Goal: Task Accomplishment & Management: Manage account settings

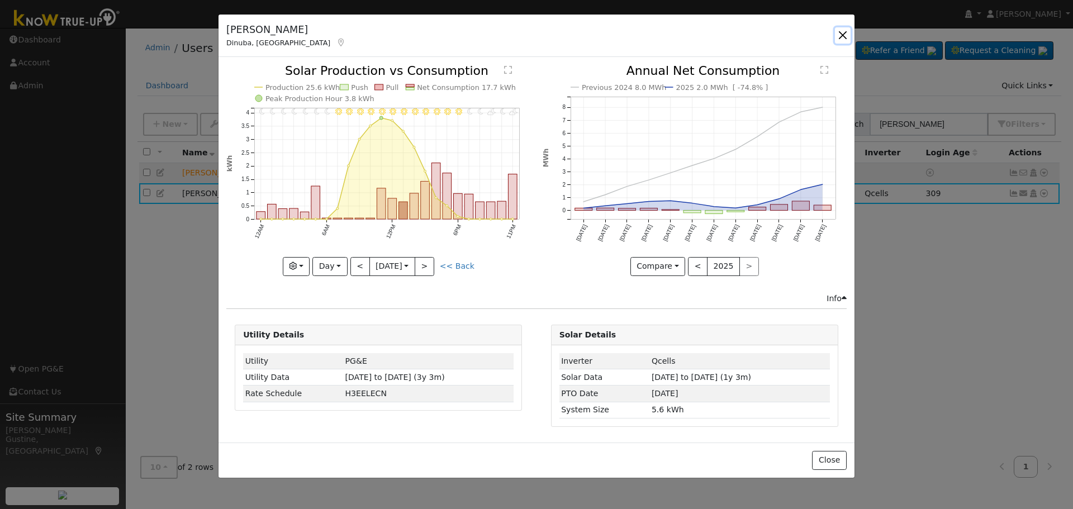
drag, startPoint x: 847, startPoint y: 40, endPoint x: 818, endPoint y: 56, distance: 32.8
click at [847, 40] on button "button" at bounding box center [843, 35] width 16 height 16
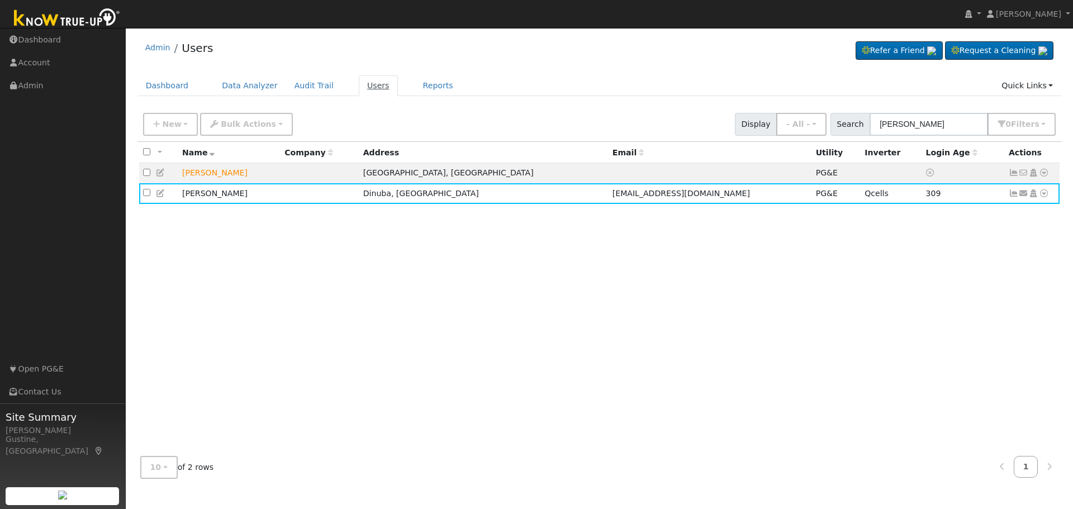
click at [373, 83] on link "Users" at bounding box center [378, 85] width 39 height 21
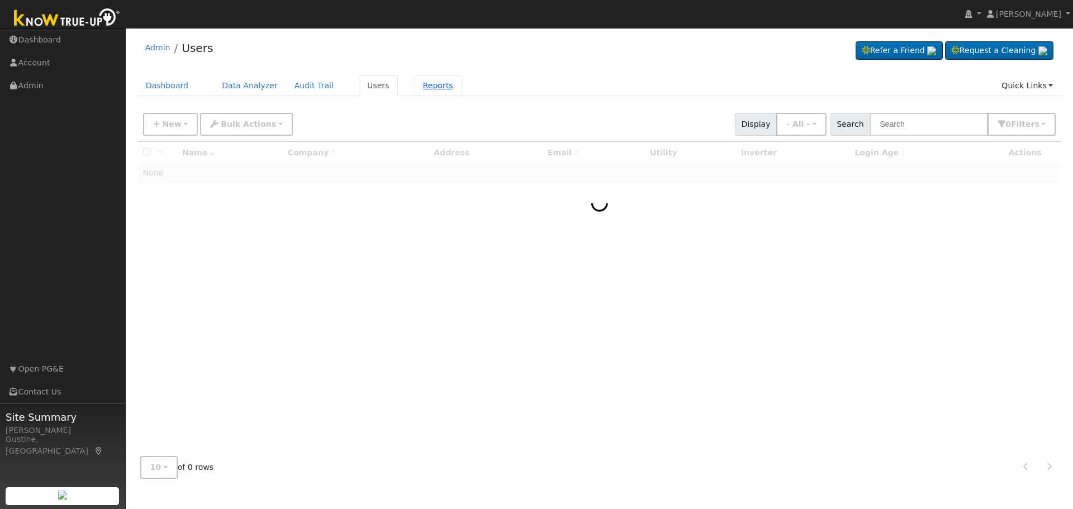
click at [426, 89] on link "Reports" at bounding box center [438, 85] width 47 height 21
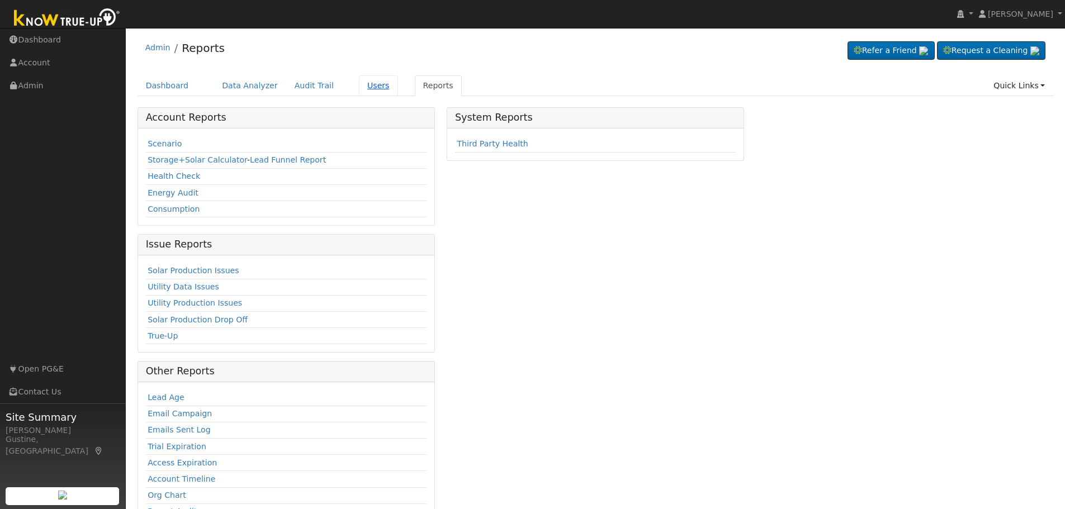
click at [360, 83] on link "Users" at bounding box center [378, 85] width 39 height 21
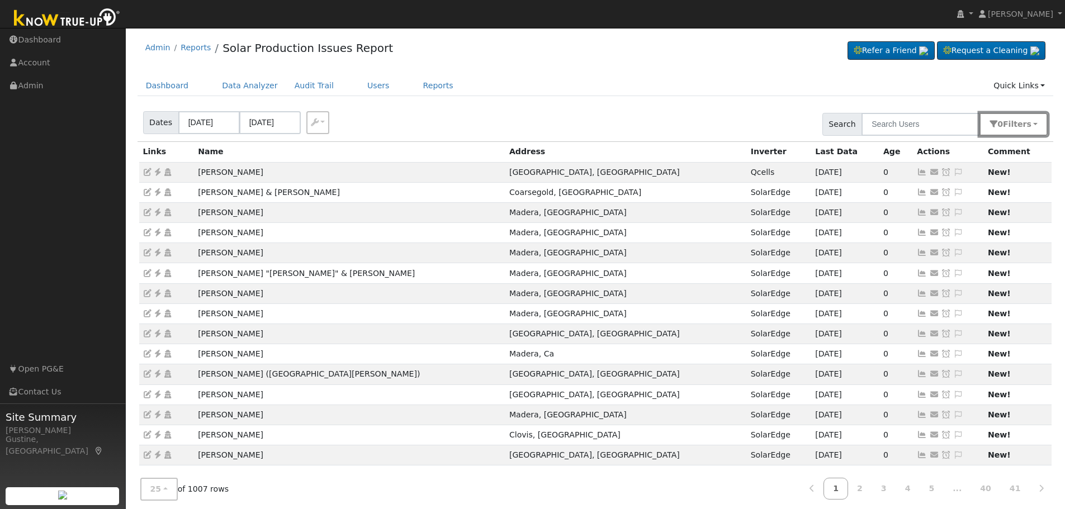
click at [1007, 124] on button "0 Filter s" at bounding box center [1013, 124] width 68 height 23
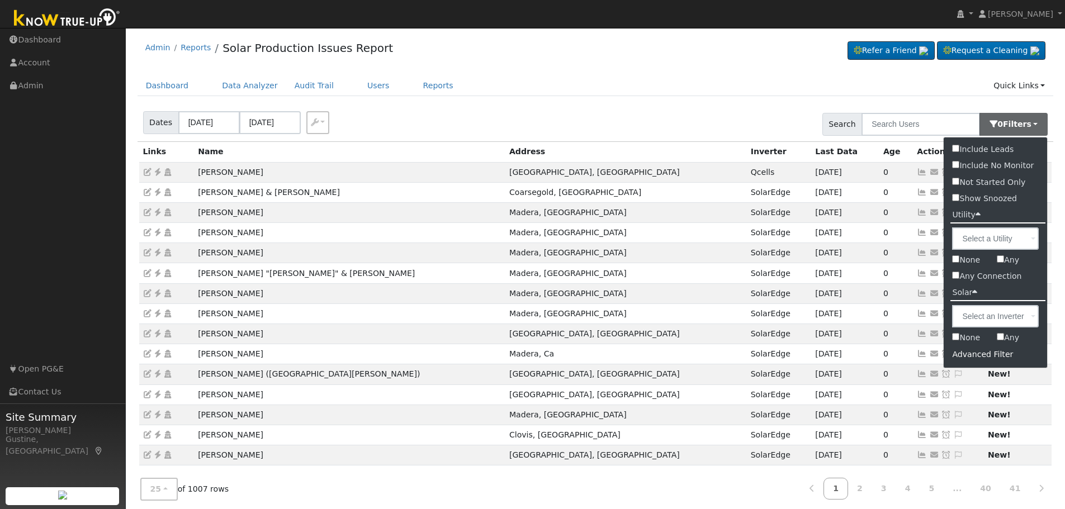
click at [973, 357] on div "Advanced Filter" at bounding box center [994, 354] width 103 height 17
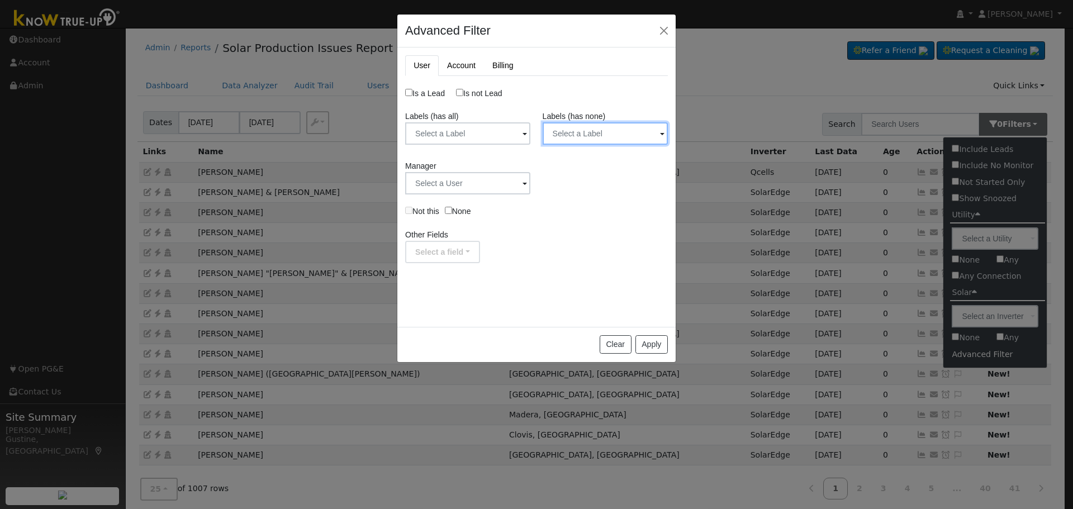
click at [581, 145] on input "text" at bounding box center [605, 133] width 125 height 22
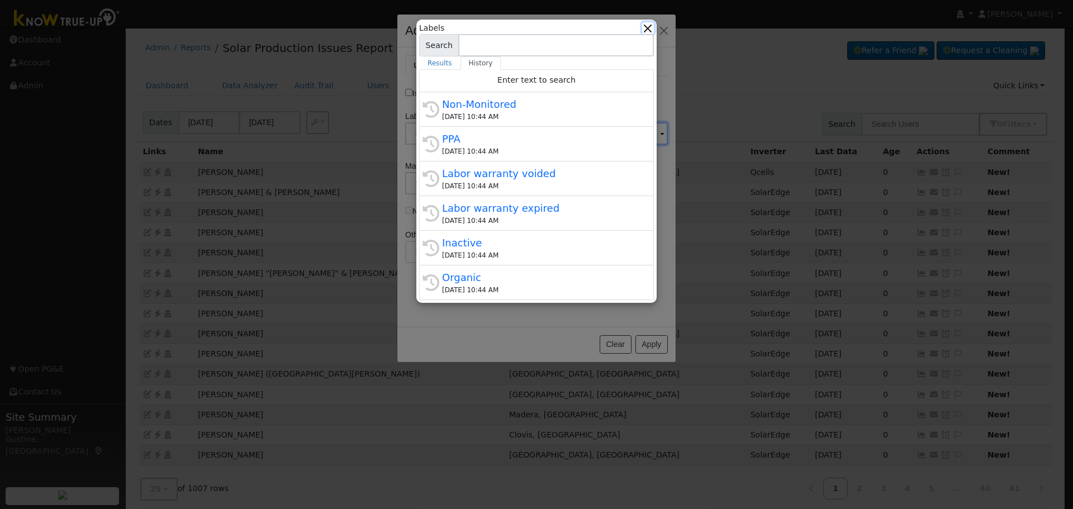
click at [646, 30] on button "button" at bounding box center [648, 28] width 12 height 12
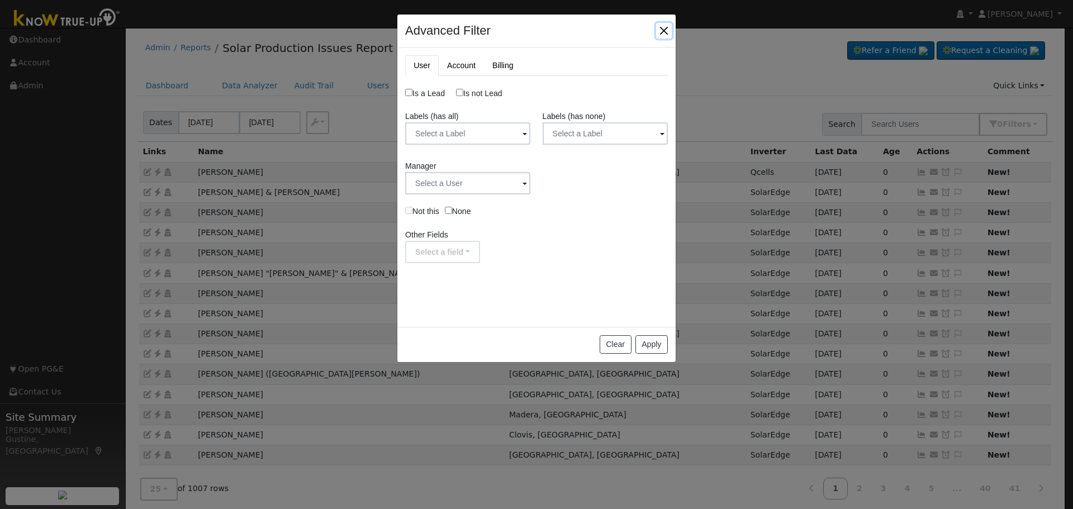
click at [663, 27] on button "button" at bounding box center [664, 31] width 16 height 16
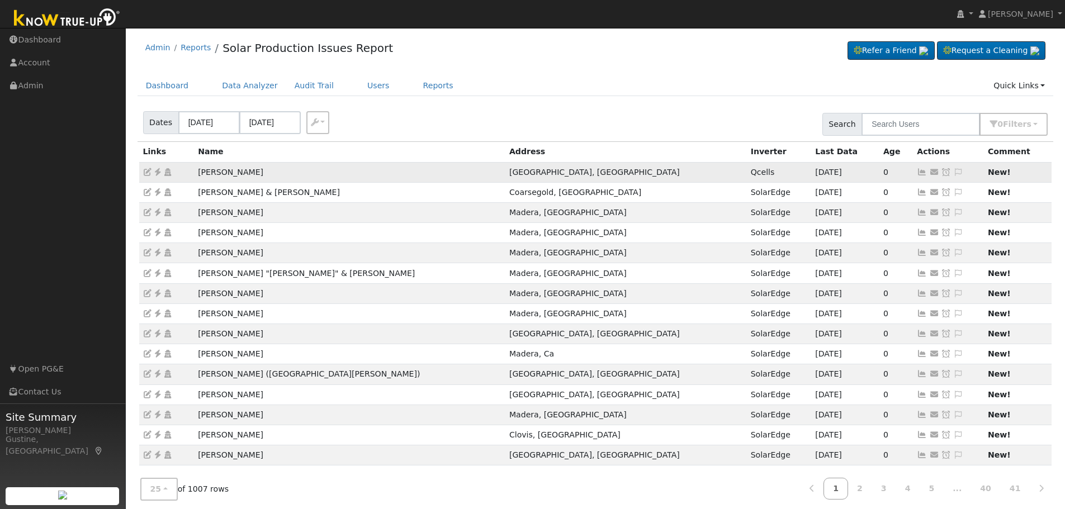
click at [916, 170] on icon at bounding box center [921, 172] width 10 height 8
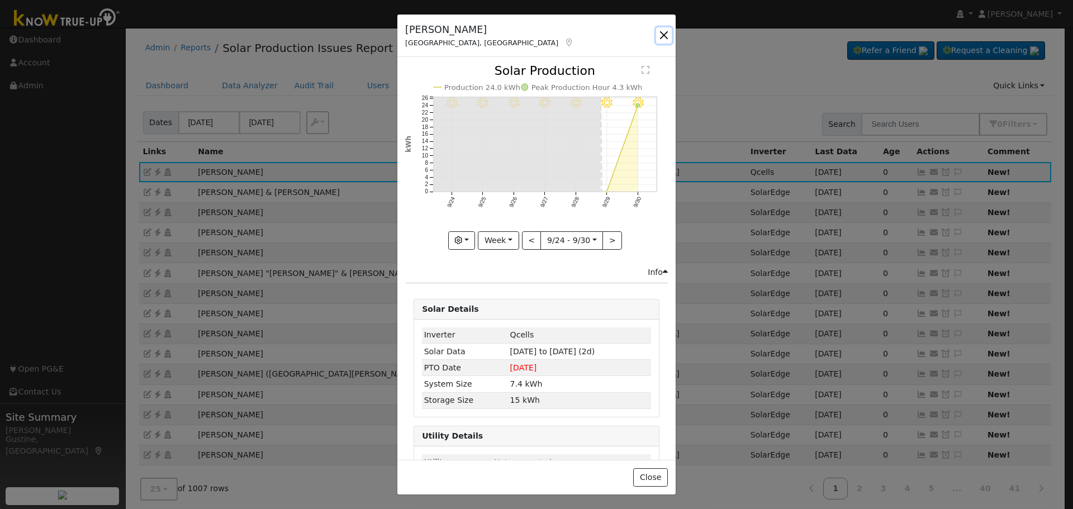
click at [669, 39] on button "button" at bounding box center [664, 35] width 16 height 16
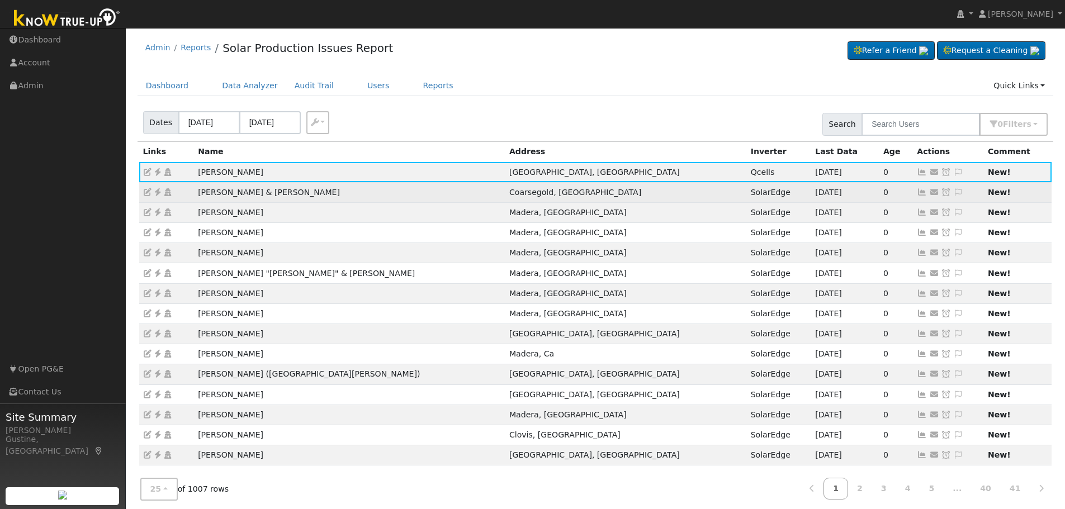
click at [317, 200] on td "John & Joy Carrington" at bounding box center [349, 192] width 311 height 20
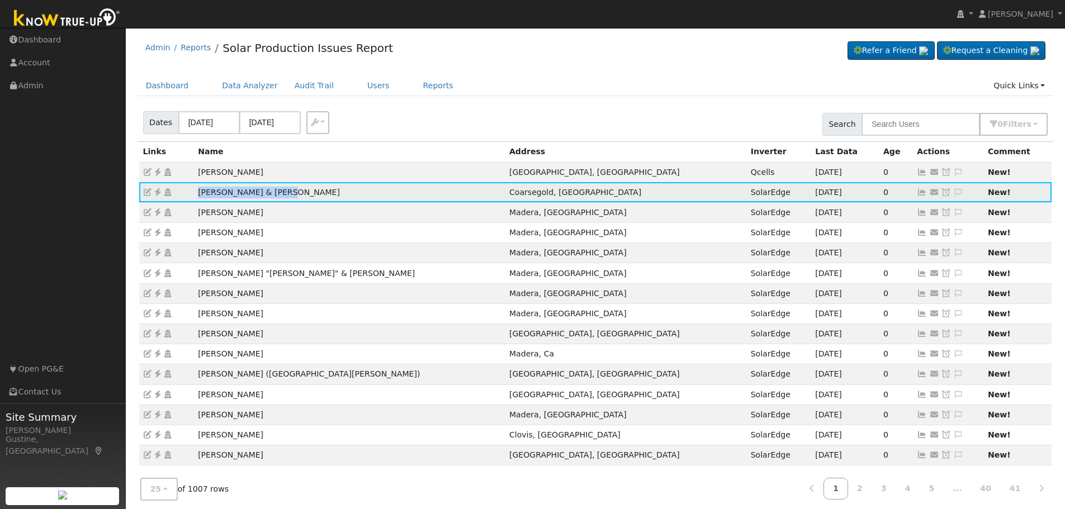
drag, startPoint x: 278, startPoint y: 197, endPoint x: 193, endPoint y: 197, distance: 85.5
click at [193, 197] on tr "John & Joy Carrington Coarsegold, CA SolarEdge 09/30/25 0 Send Email... Copy a …" at bounding box center [595, 192] width 913 height 20
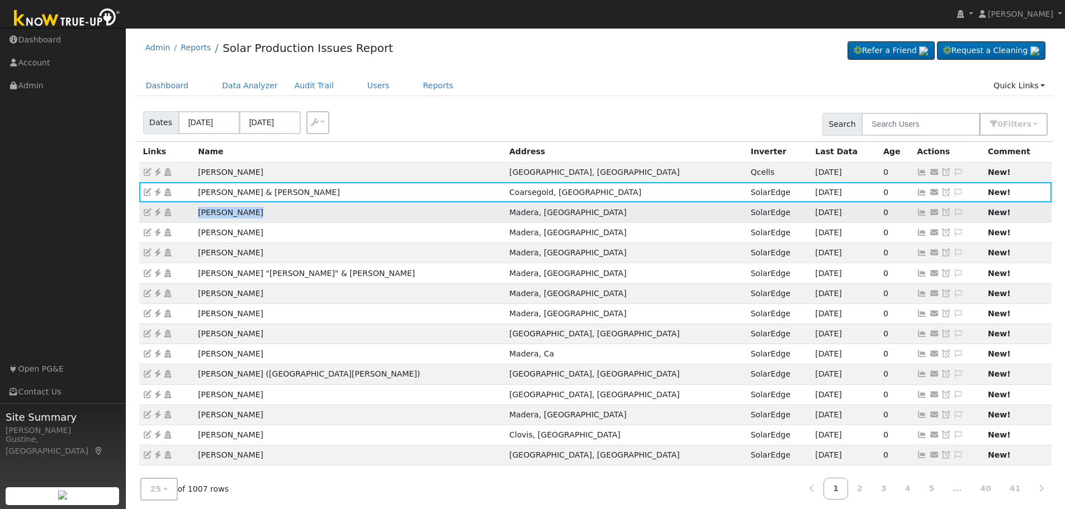
drag, startPoint x: 246, startPoint y: 206, endPoint x: 198, endPoint y: 213, distance: 49.2
click at [198, 213] on td "Roger J Schuh" at bounding box center [349, 212] width 311 height 20
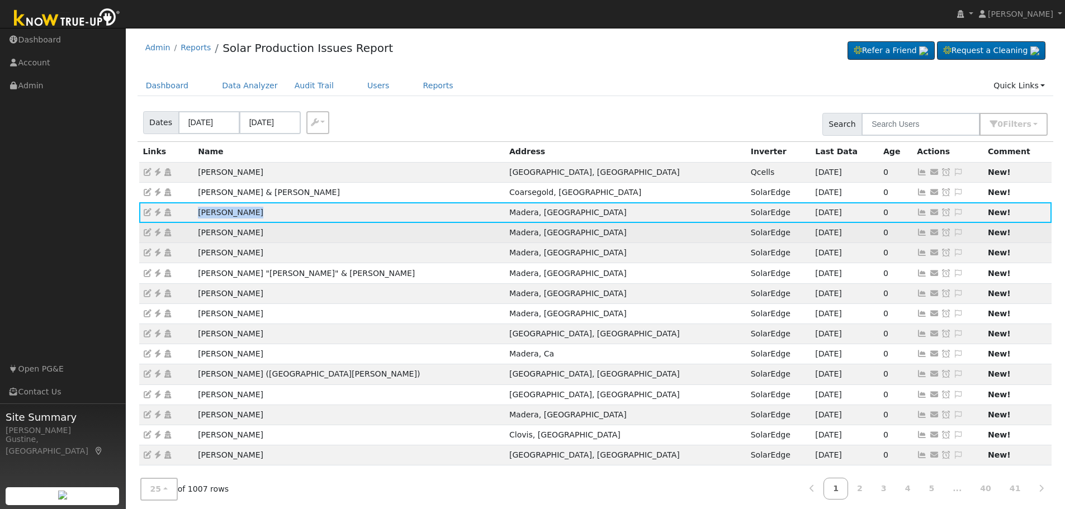
drag, startPoint x: 253, startPoint y: 236, endPoint x: 196, endPoint y: 232, distance: 56.6
click at [196, 232] on td "Marcia Netzley" at bounding box center [349, 233] width 311 height 20
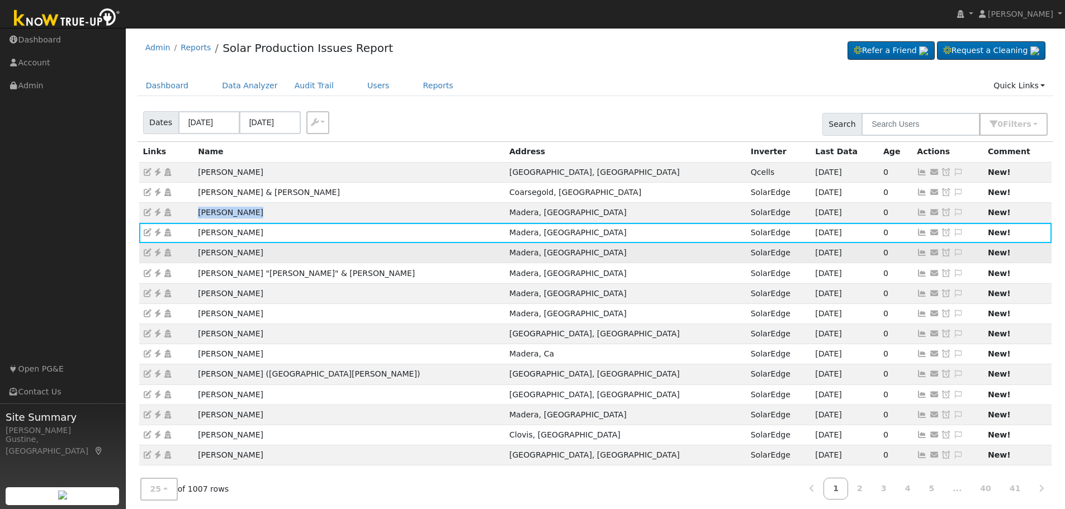
drag, startPoint x: 252, startPoint y: 248, endPoint x: 197, endPoint y: 256, distance: 56.0
click at [197, 256] on td "Marcia Netzley" at bounding box center [349, 253] width 311 height 20
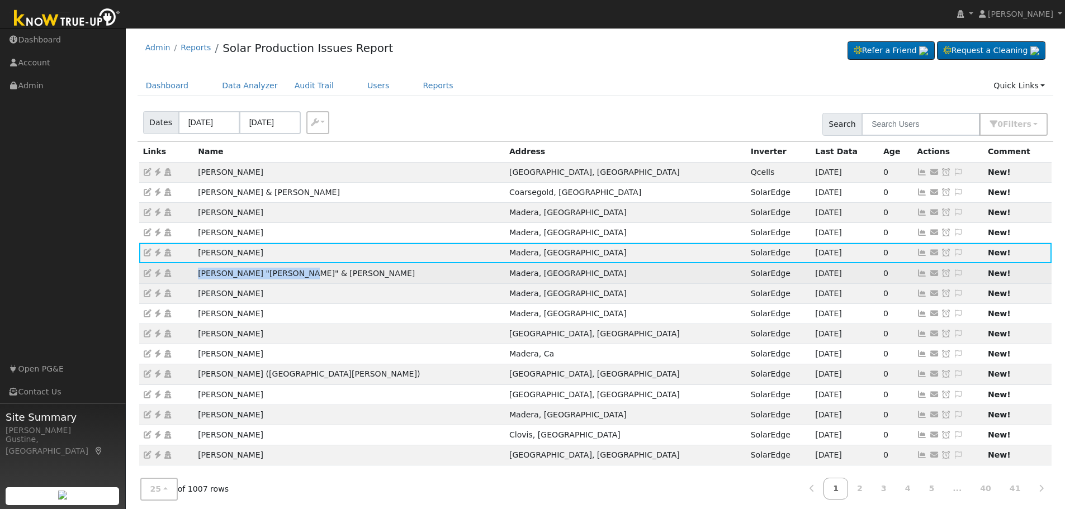
drag, startPoint x: 312, startPoint y: 278, endPoint x: 193, endPoint y: 274, distance: 119.6
click at [193, 274] on tr "Harold "Dan" & Joan Brown Madera, CA SolarEdge 09/30/25 0 Send Email... Copy a …" at bounding box center [595, 273] width 913 height 20
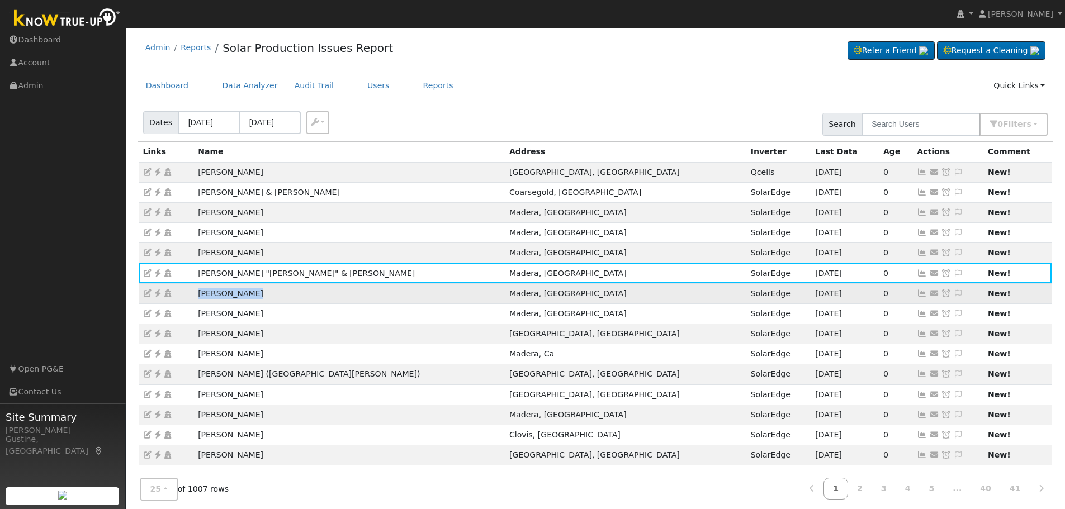
drag, startPoint x: 286, startPoint y: 302, endPoint x: 192, endPoint y: 292, distance: 94.4
click at [192, 292] on tr "James Jackson Madera, CA SolarEdge 09/30/25 0 Send Email... Copy a Link Reset P…" at bounding box center [595, 293] width 913 height 20
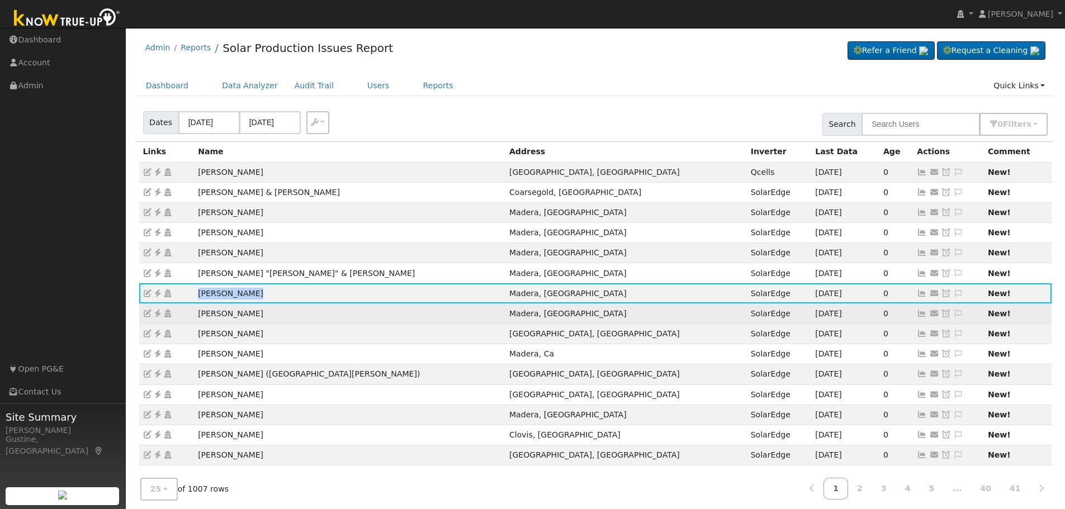
drag, startPoint x: 267, startPoint y: 319, endPoint x: 198, endPoint y: 321, distance: 69.3
click at [198, 321] on td "Jonathan Hawkins" at bounding box center [349, 313] width 311 height 20
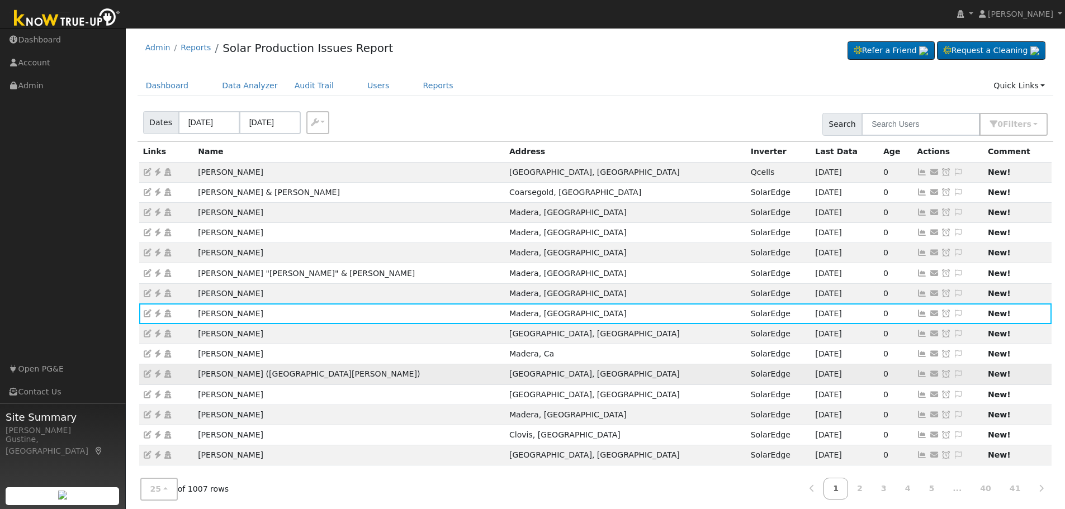
click at [362, 367] on td "Socorro Fimbres (Via Le Fontaine)" at bounding box center [349, 374] width 311 height 20
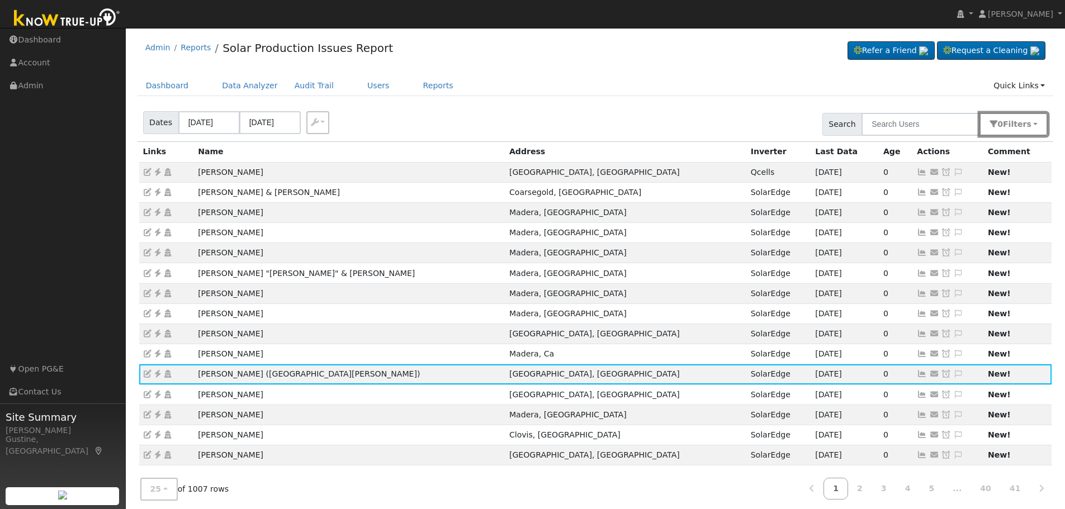
click at [1037, 125] on button "0 Filter s" at bounding box center [1013, 124] width 68 height 23
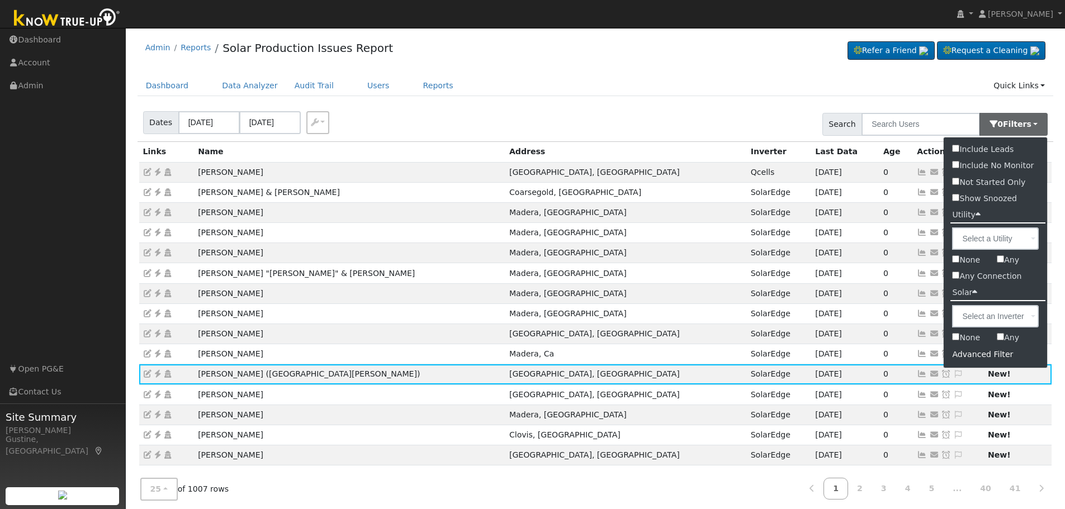
click at [997, 359] on div "Advanced Filter" at bounding box center [994, 354] width 103 height 17
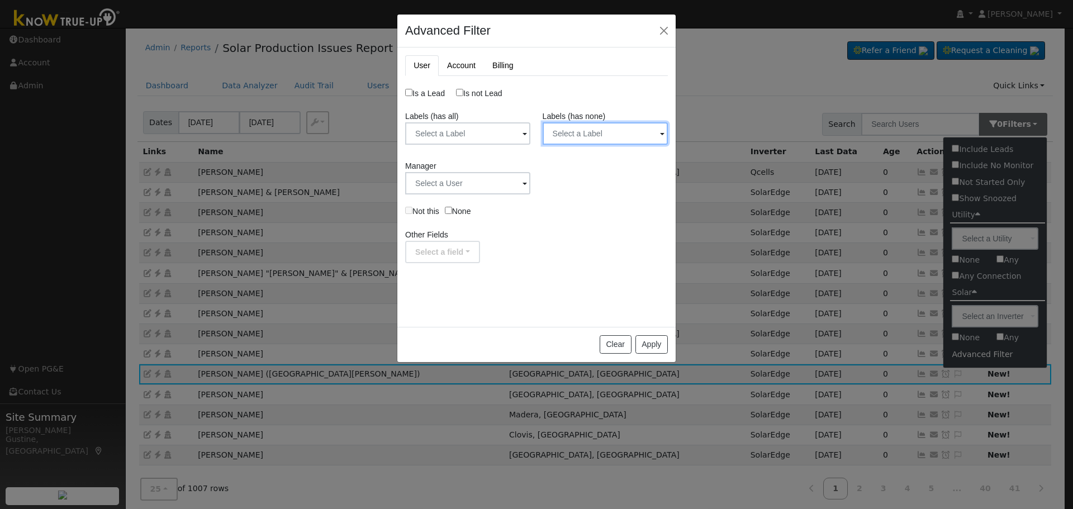
click at [581, 144] on input "text" at bounding box center [605, 133] width 125 height 22
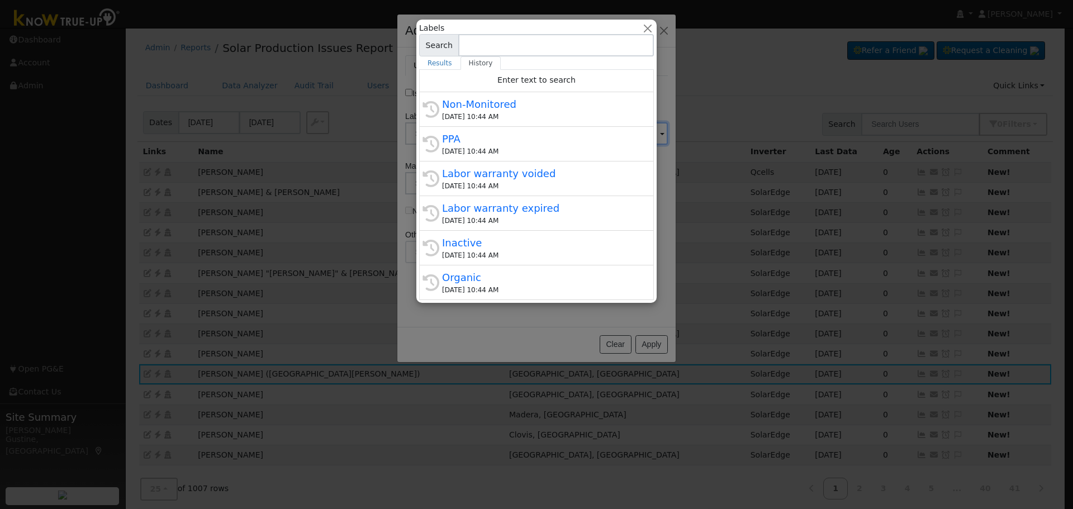
click at [509, 103] on div "Non-Monitored" at bounding box center [541, 104] width 199 height 15
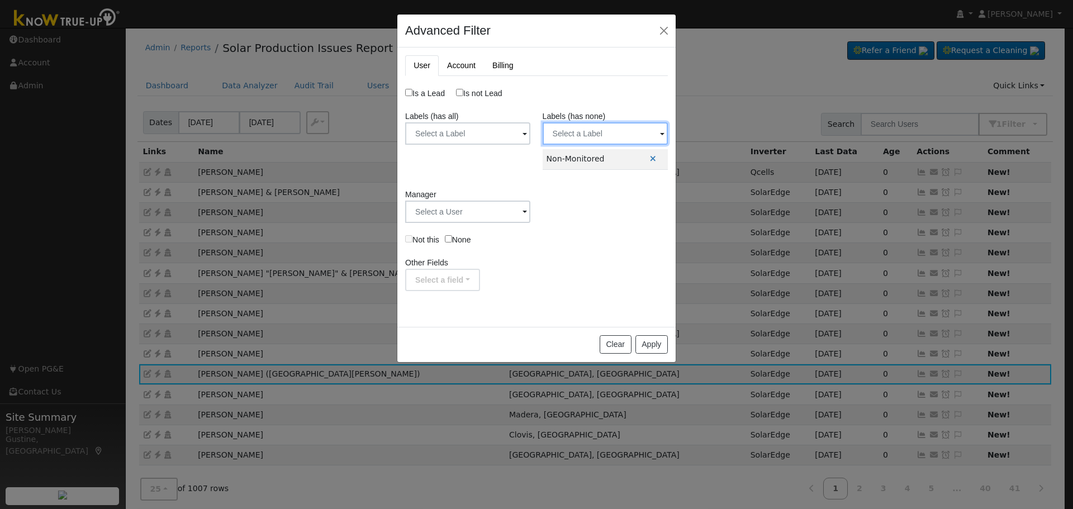
click at [586, 135] on input "text" at bounding box center [605, 133] width 125 height 22
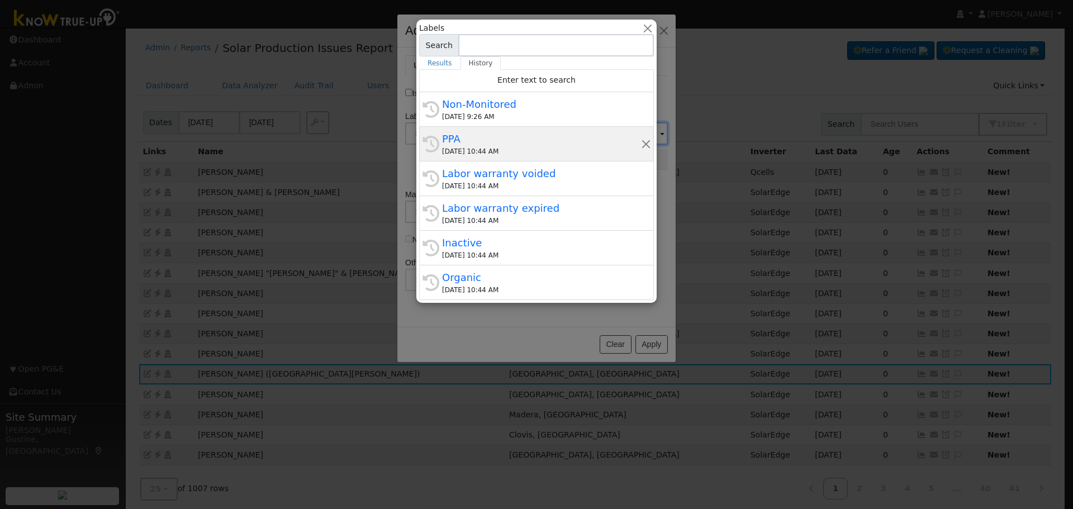
click at [503, 160] on div "History PPA 09/30/2025 10:44 AM" at bounding box center [536, 144] width 235 height 35
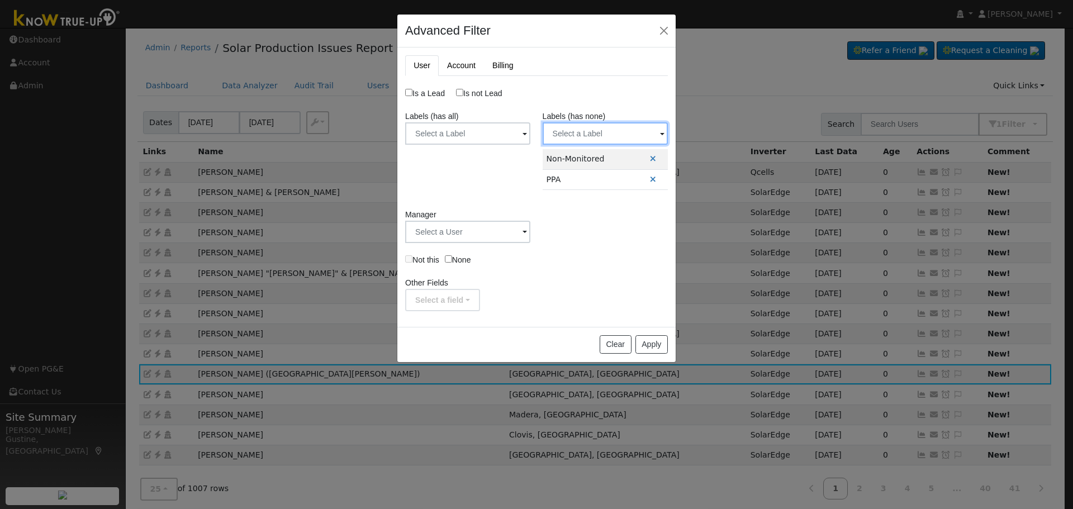
click at [629, 129] on input "text" at bounding box center [605, 133] width 125 height 22
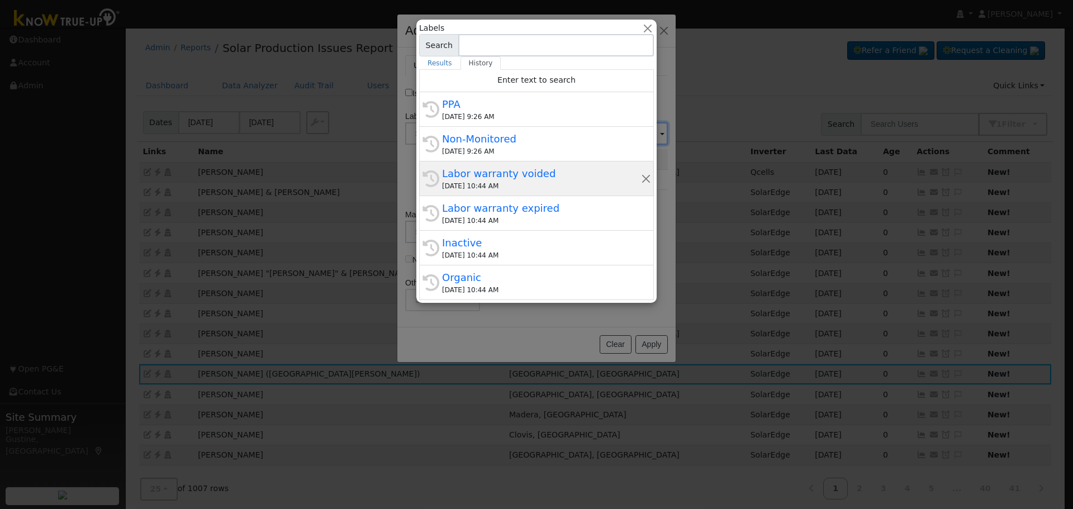
click at [534, 191] on div "09/30/2025 10:44 AM" at bounding box center [541, 186] width 199 height 10
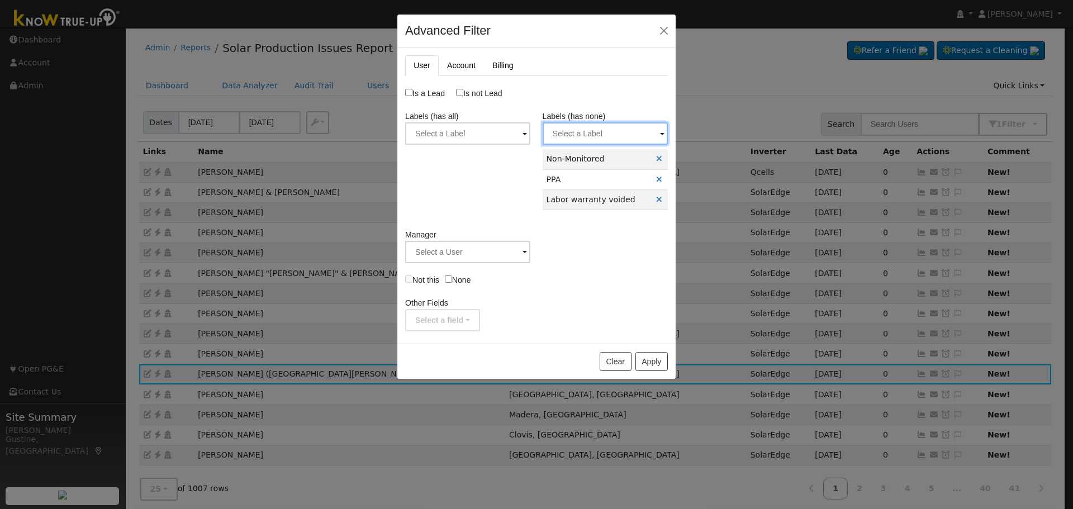
click at [642, 132] on input "text" at bounding box center [605, 133] width 125 height 22
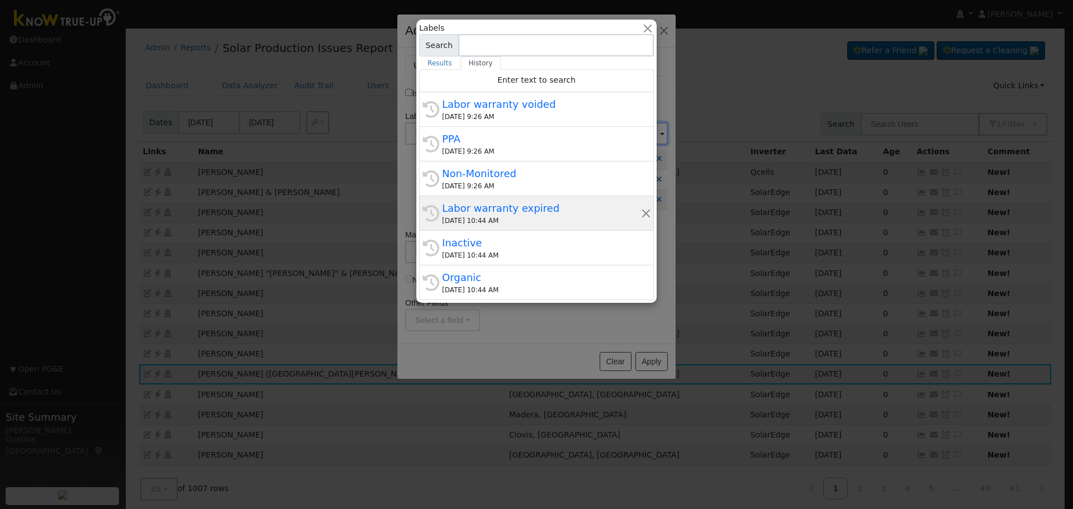
click at [512, 211] on div "Labor warranty expired" at bounding box center [541, 208] width 199 height 15
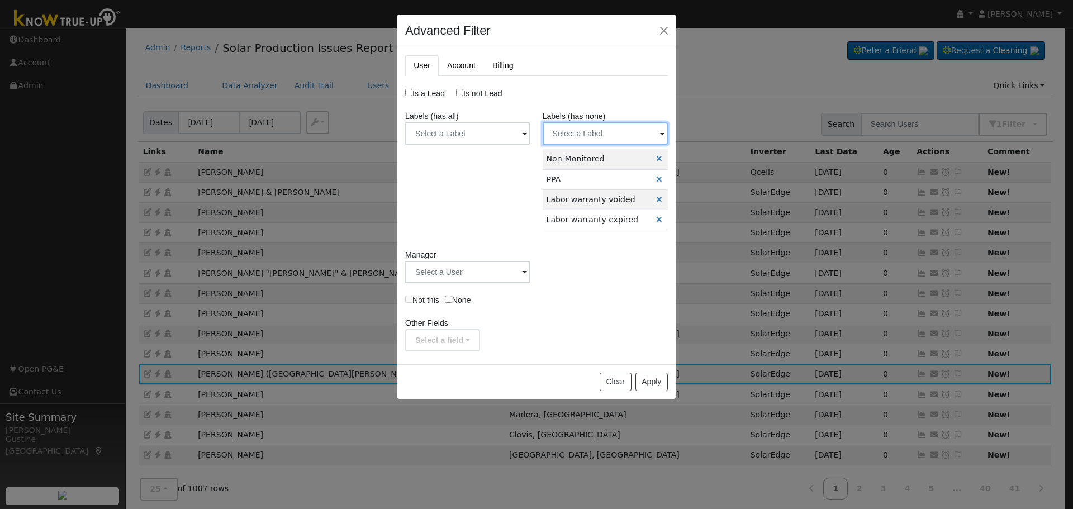
drag, startPoint x: 636, startPoint y: 125, endPoint x: 634, endPoint y: 136, distance: 11.4
click at [636, 128] on input "text" at bounding box center [605, 133] width 125 height 22
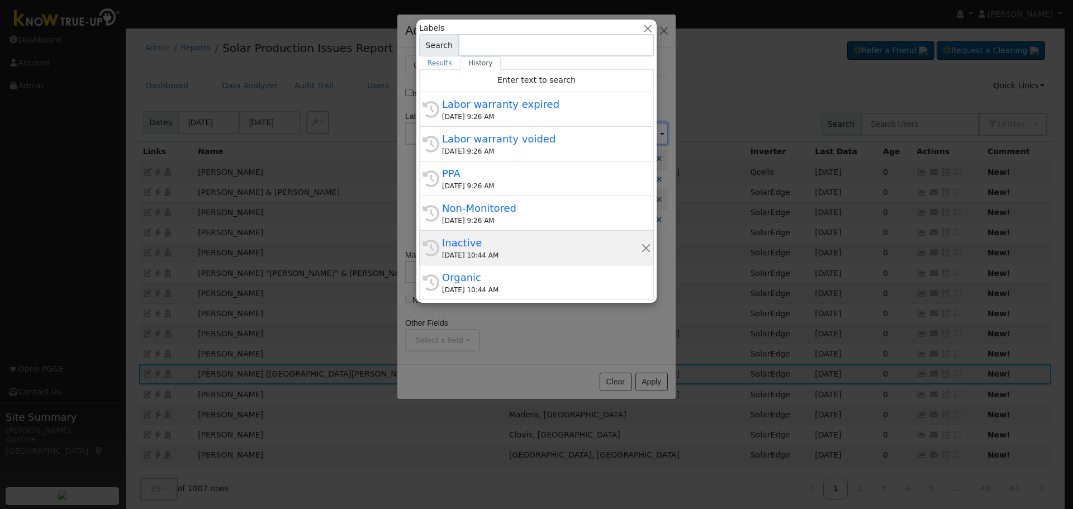
click at [541, 241] on div "Inactive" at bounding box center [541, 242] width 199 height 15
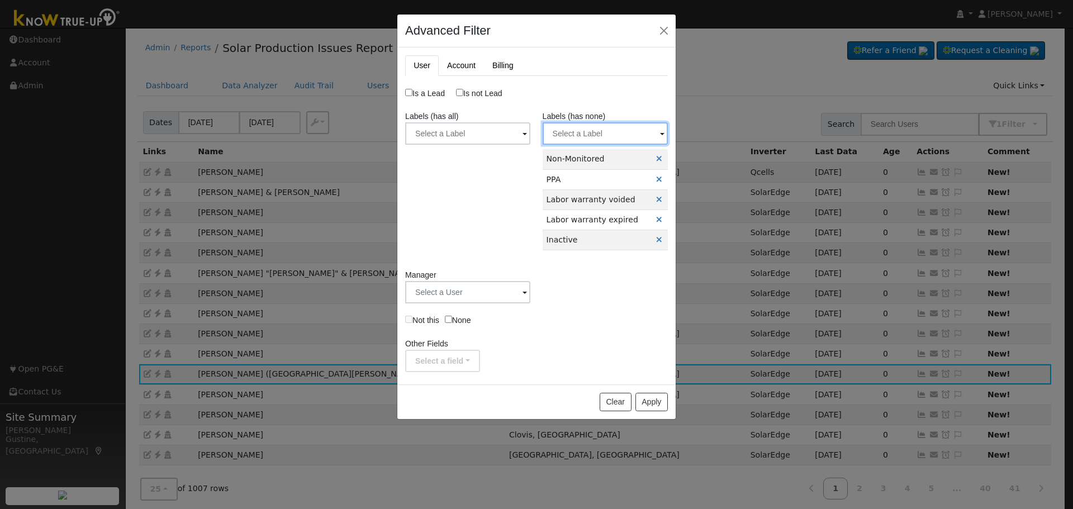
click at [634, 127] on input "text" at bounding box center [605, 133] width 125 height 22
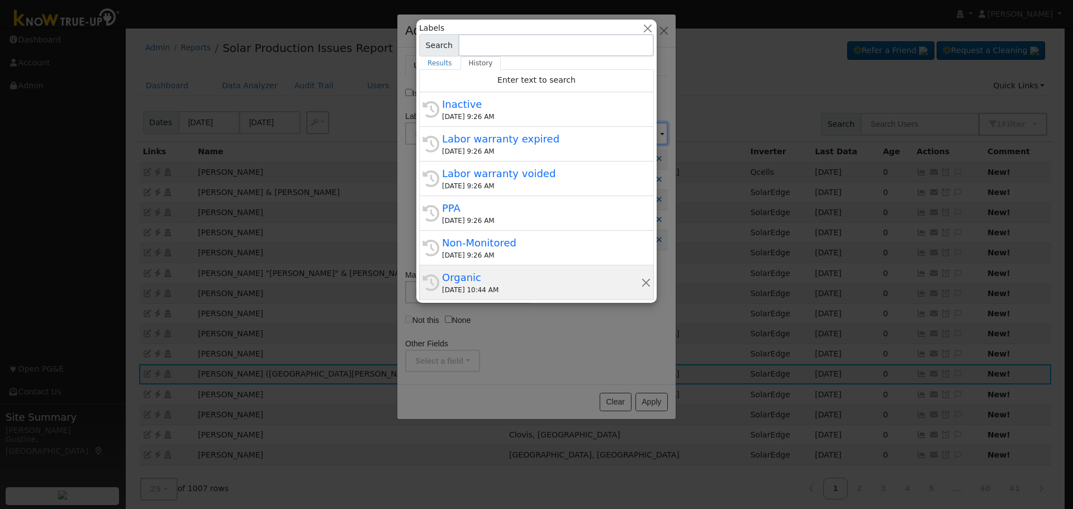
click at [539, 287] on div "09/30/2025 10:44 AM" at bounding box center [541, 290] width 199 height 10
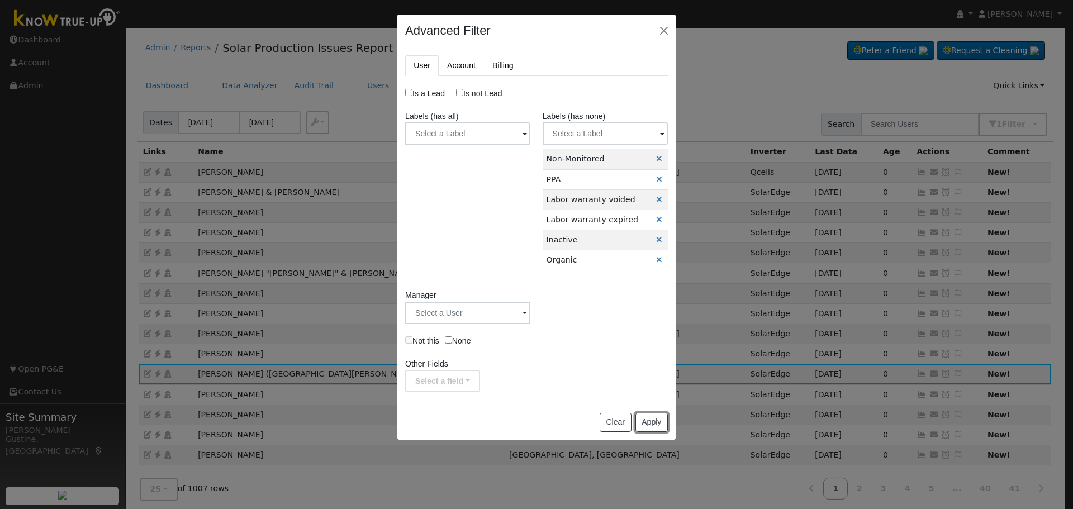
click at [662, 417] on button "Apply" at bounding box center [651, 422] width 32 height 19
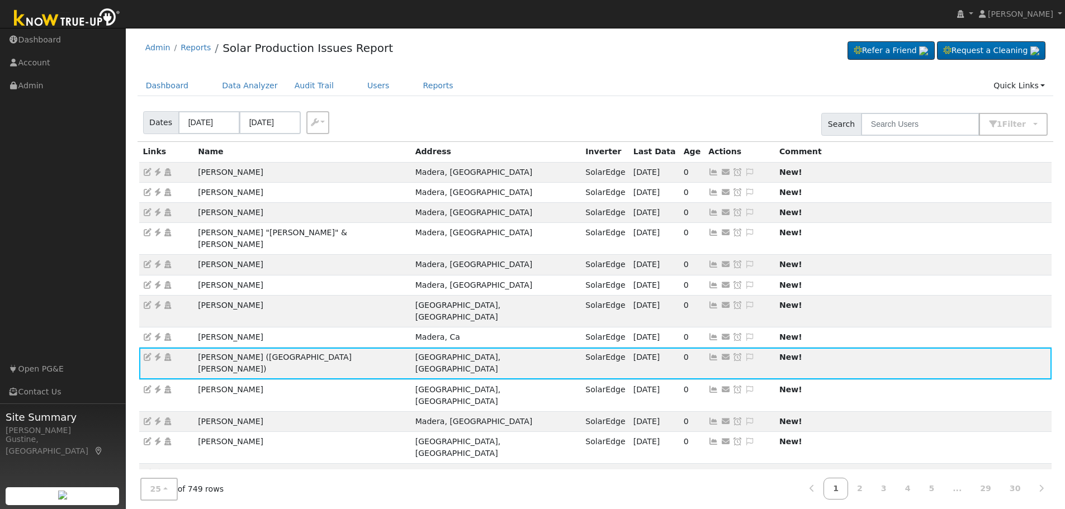
scroll to position [213, 0]
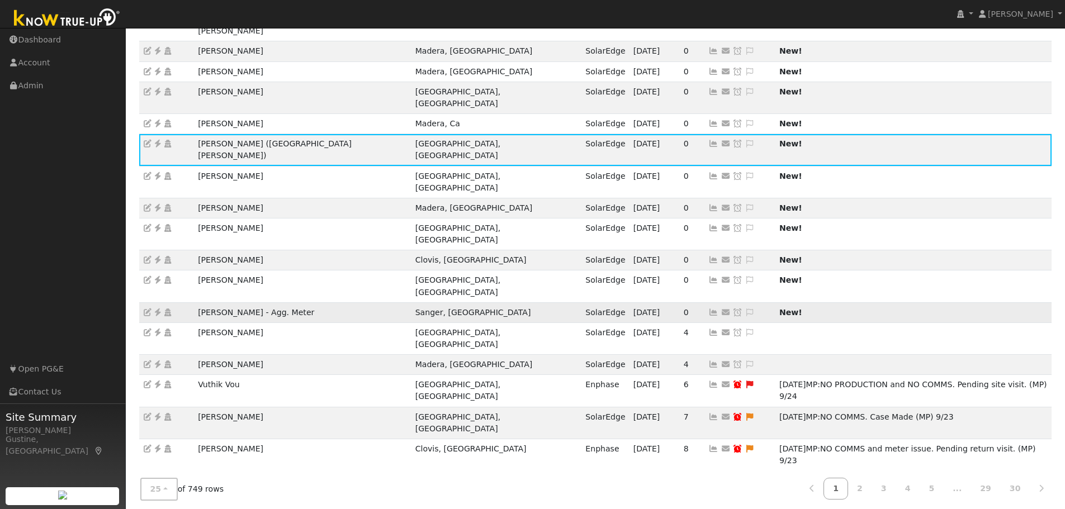
click at [862, 270] on td "New!" at bounding box center [913, 286] width 277 height 32
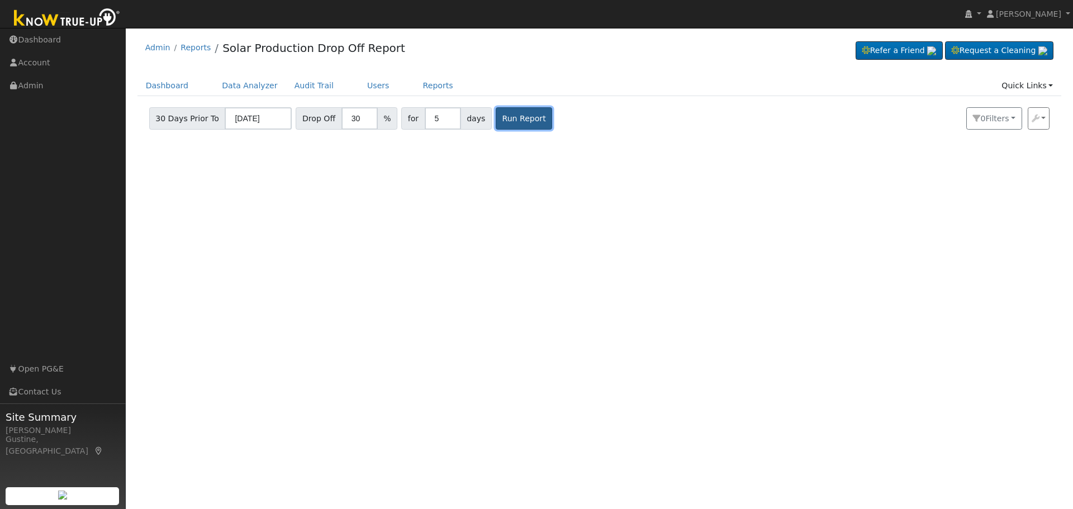
click at [514, 116] on button "Run Report" at bounding box center [524, 118] width 56 height 22
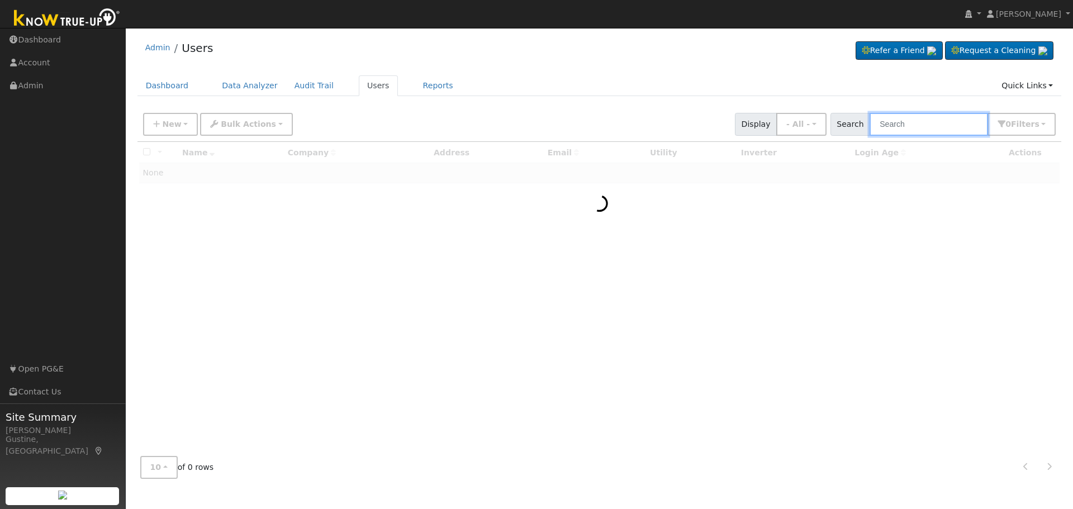
click at [921, 122] on input "text" at bounding box center [928, 124] width 118 height 23
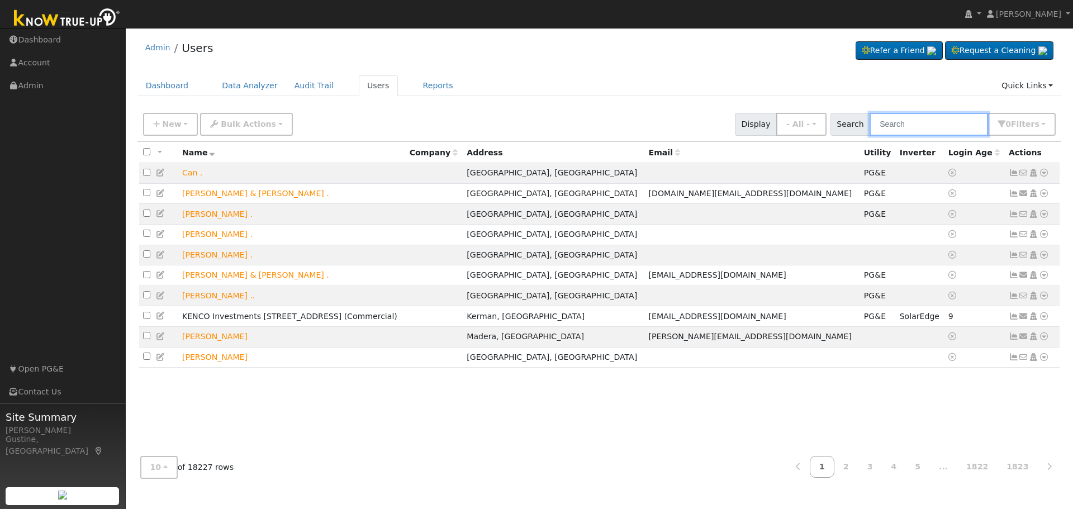
paste input "Jackson, Ryan & Alaine"
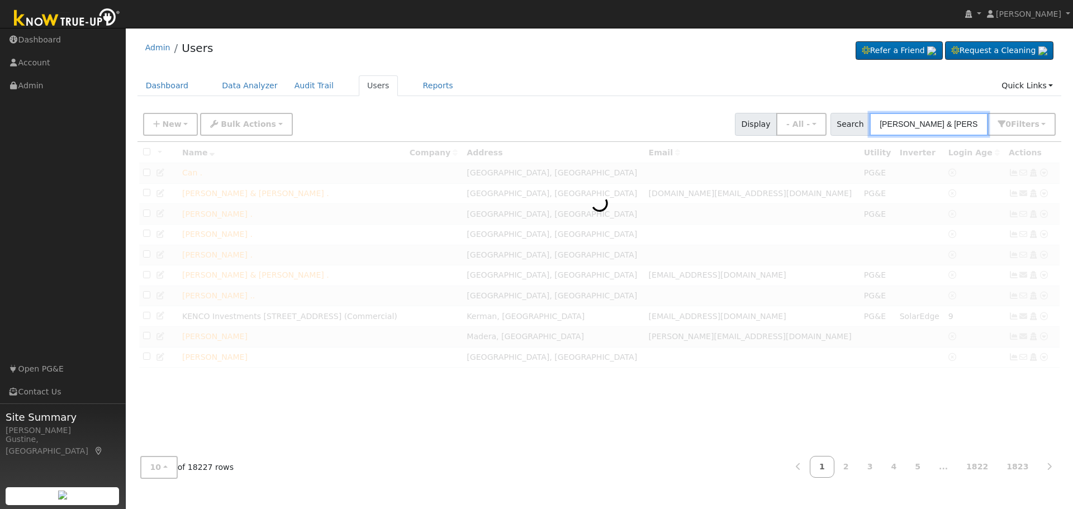
drag, startPoint x: 915, startPoint y: 123, endPoint x: 1070, endPoint y: 132, distance: 155.0
click at [1070, 132] on div "User Profile First name Last name Email Email Notifications No Emails No Emails…" at bounding box center [599, 268] width 947 height 481
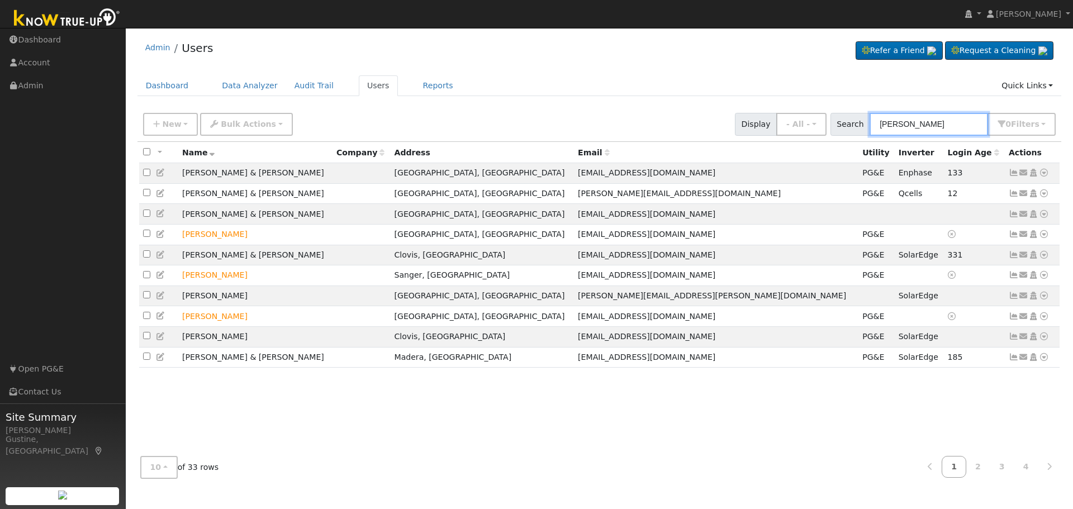
drag, startPoint x: 887, startPoint y: 125, endPoint x: 905, endPoint y: 123, distance: 18.0
click at [886, 125] on input "Jackson" at bounding box center [928, 124] width 118 height 23
type input "ryan Jackson"
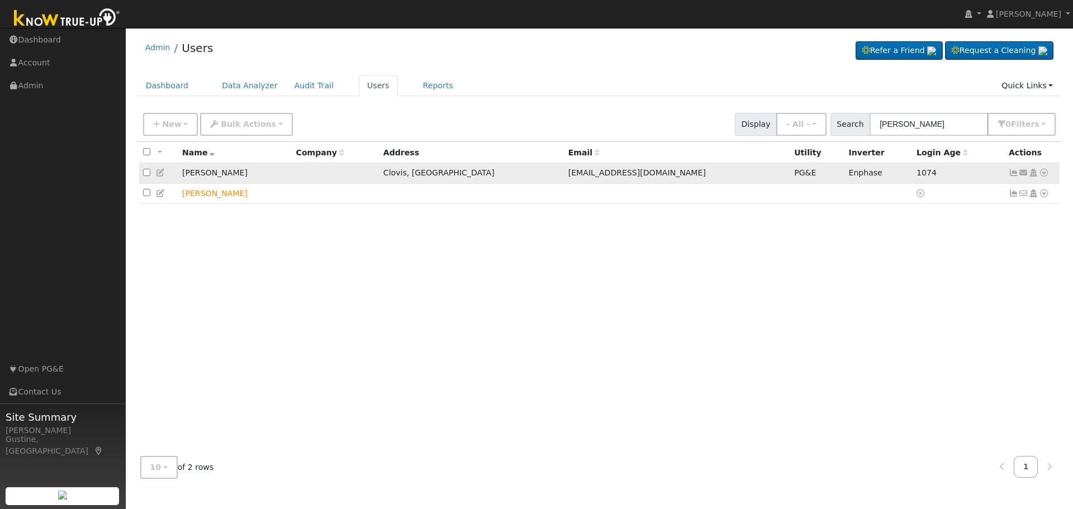
click at [1009, 171] on icon at bounding box center [1014, 173] width 10 height 8
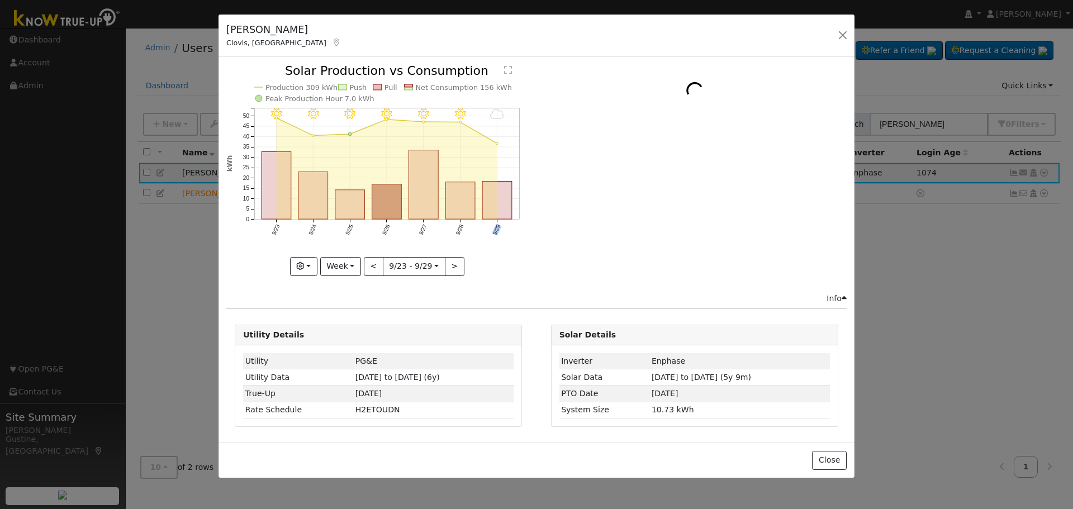
drag, startPoint x: 479, startPoint y: 198, endPoint x: 499, endPoint y: 197, distance: 20.1
click at [498, 197] on icon "9/29 - MostlyCloudy 9/28 - MostlyClear 9/27 - MostlyClear 9/26 - MostlyClear 9/…" at bounding box center [378, 170] width 304 height 210
click at [499, 197] on rect "onclick=""" at bounding box center [498, 201] width 30 height 38
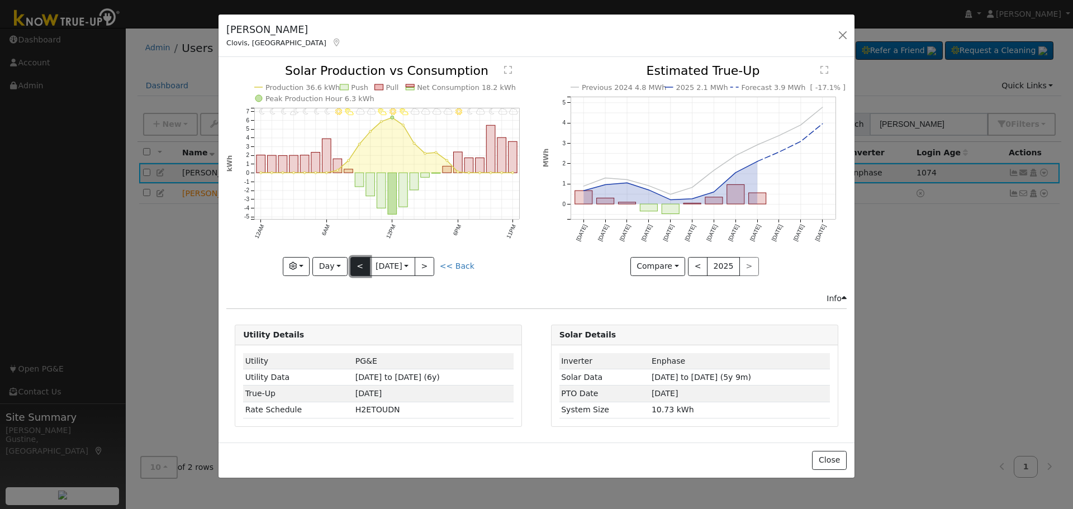
click at [362, 265] on button "<" at bounding box center [360, 266] width 20 height 19
click at [362, 266] on button "<" at bounding box center [360, 266] width 20 height 19
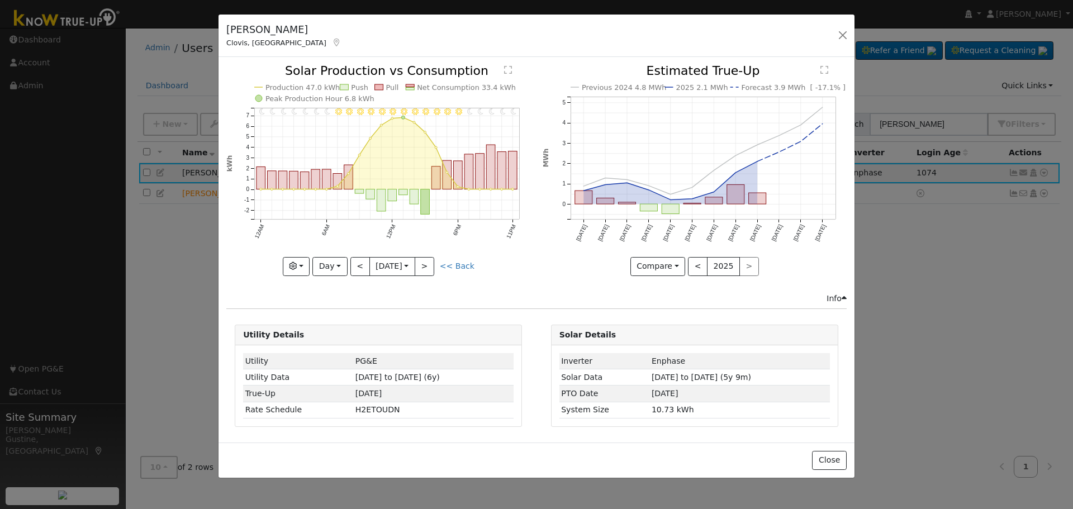
click at [362, 266] on div "11PM - MostlyClear 10PM - MostlyClear 9PM - MostlyClear 8PM - Clear 7PM - Clear…" at bounding box center [378, 170] width 304 height 211
click at [361, 266] on button "<" at bounding box center [360, 266] width 20 height 19
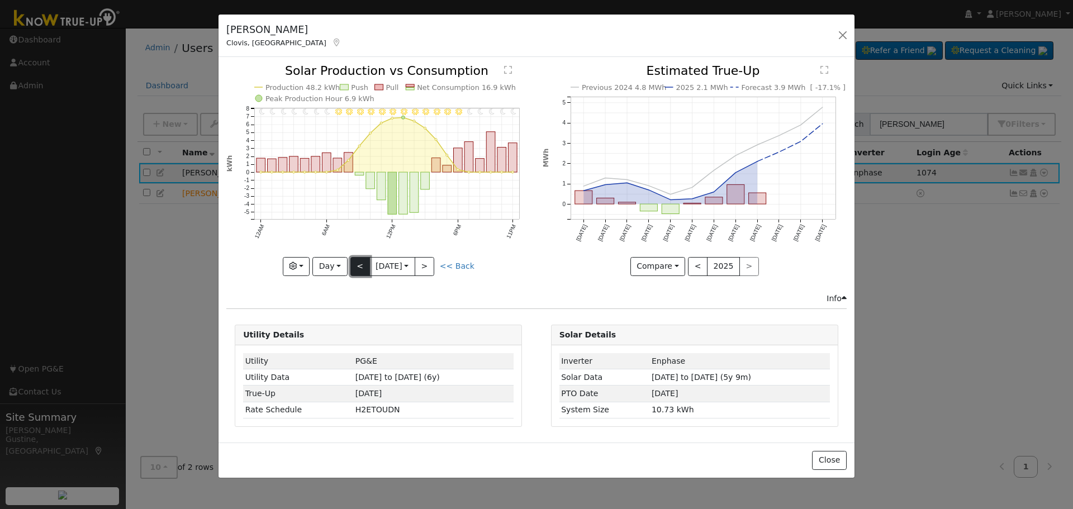
click at [360, 266] on button "<" at bounding box center [360, 266] width 20 height 19
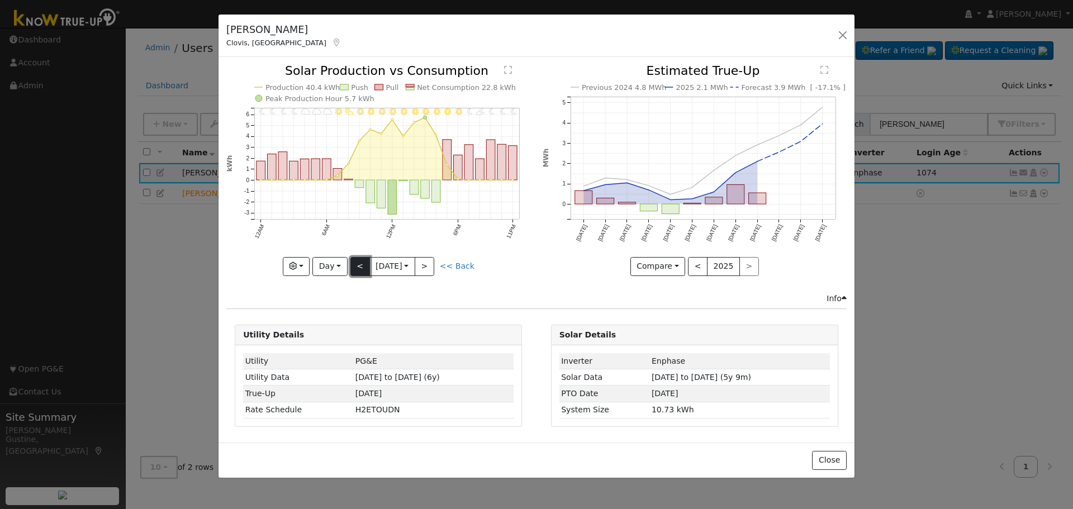
click at [366, 271] on button "<" at bounding box center [360, 266] width 20 height 19
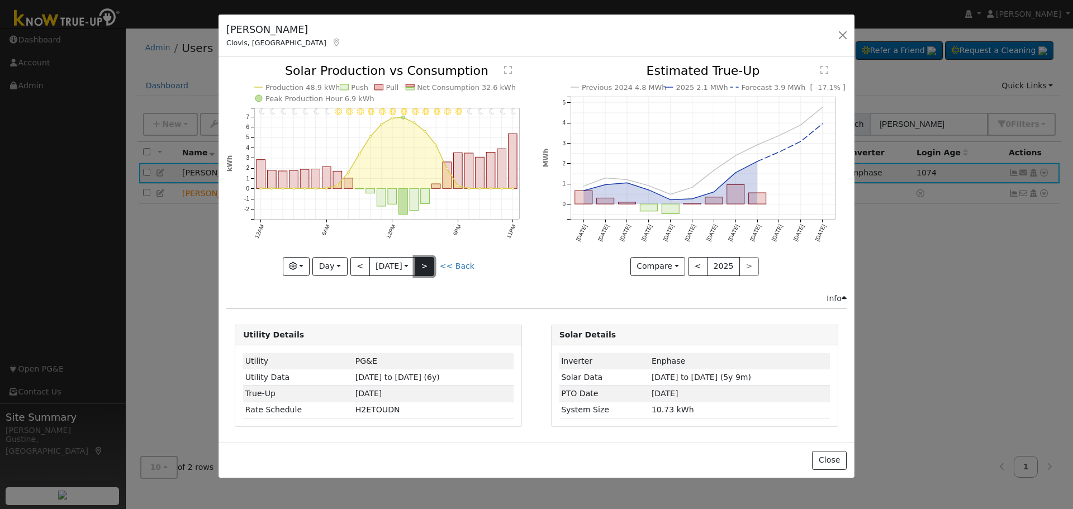
click at [434, 265] on button ">" at bounding box center [425, 266] width 20 height 19
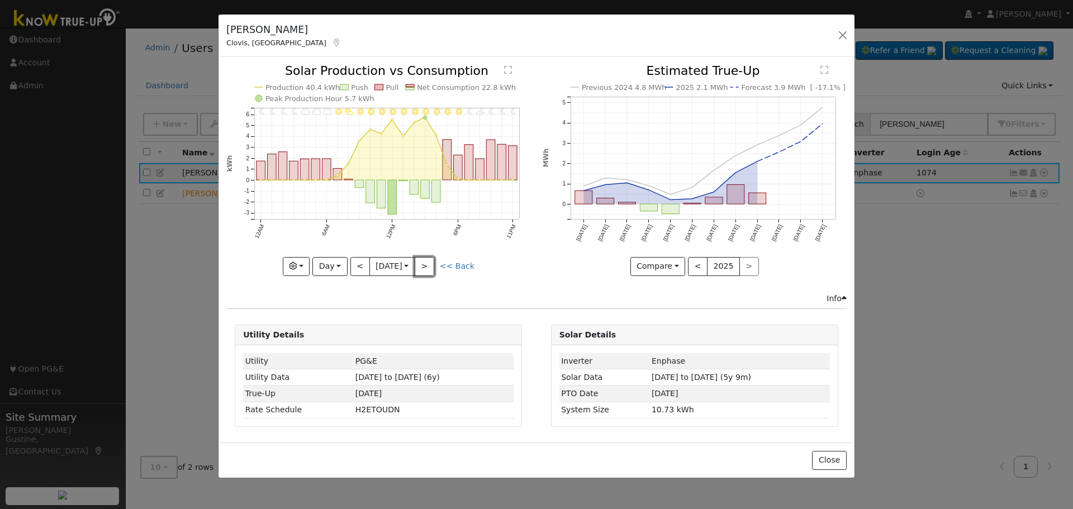
click at [433, 265] on button ">" at bounding box center [425, 266] width 20 height 19
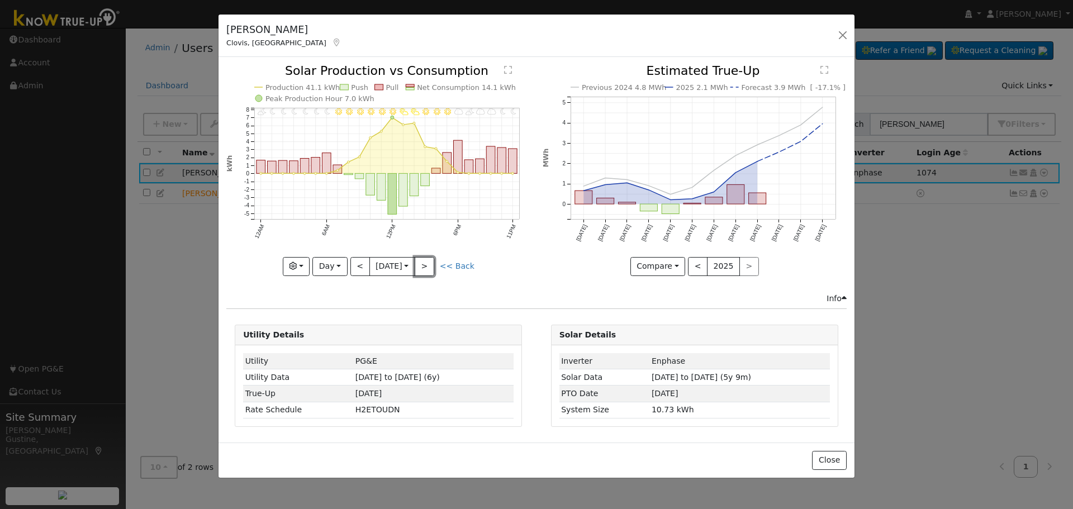
click at [433, 265] on button ">" at bounding box center [425, 266] width 20 height 19
click at [420, 256] on div "11PM - Clear 10PM - Clear 9PM - Clear 8PM - Clear 7PM - Clear 6PM - Clear 5PM -…" at bounding box center [378, 170] width 304 height 211
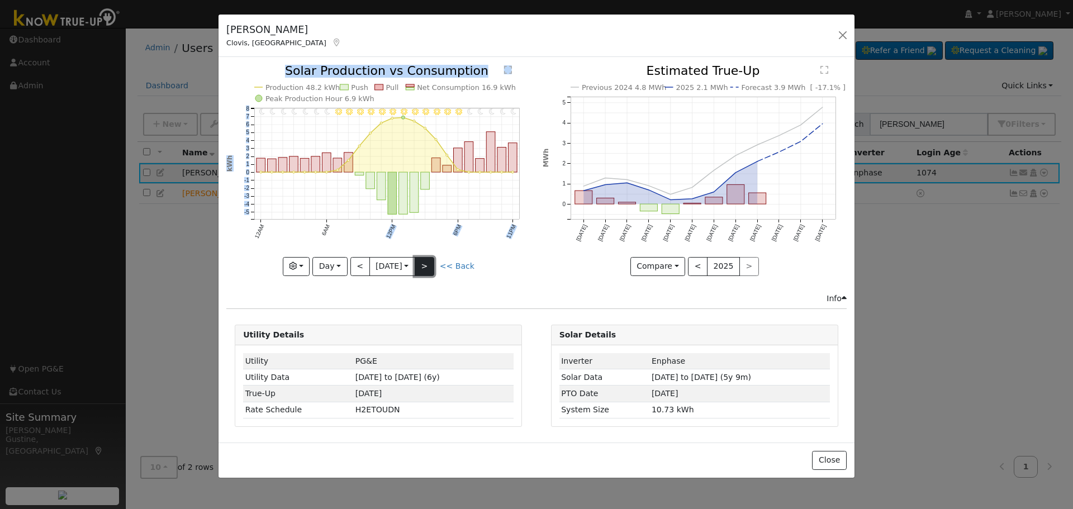
click at [421, 264] on button ">" at bounding box center [425, 266] width 20 height 19
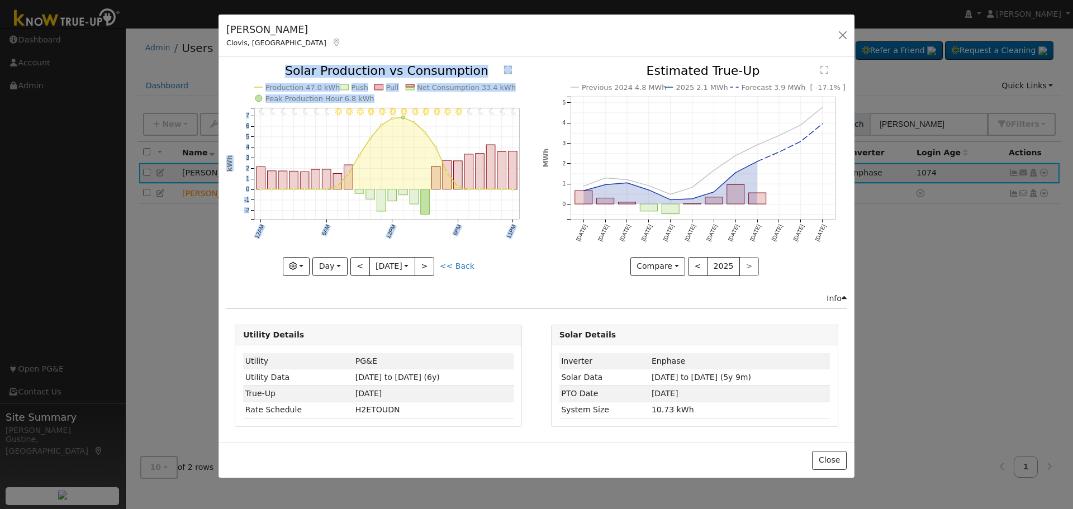
click at [401, 217] on icon "11PM - MostlyClear 10PM - MostlyClear 9PM - MostlyClear 8PM - Clear 7PM - Clear…" at bounding box center [378, 170] width 304 height 210
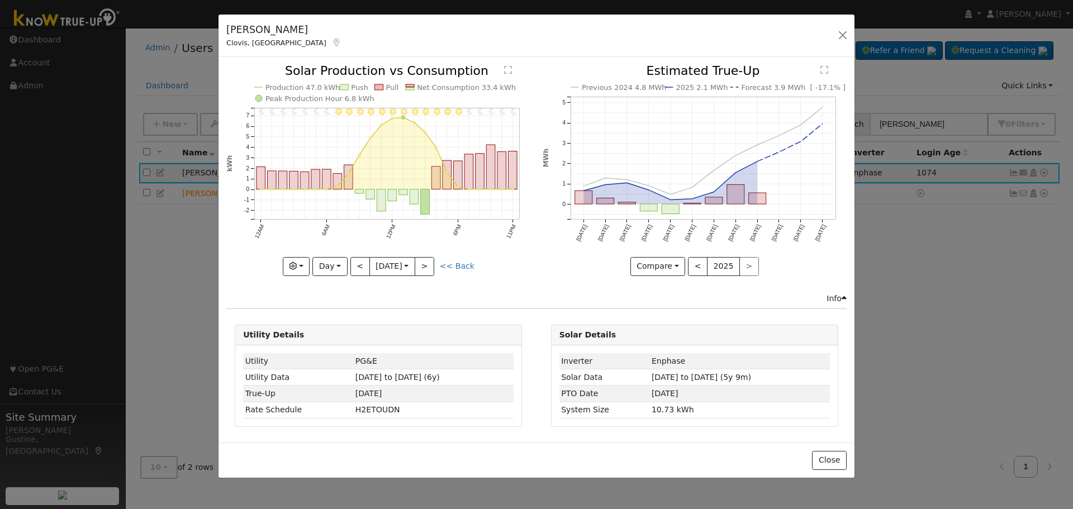
click at [332, 44] on icon at bounding box center [337, 43] width 10 height 8
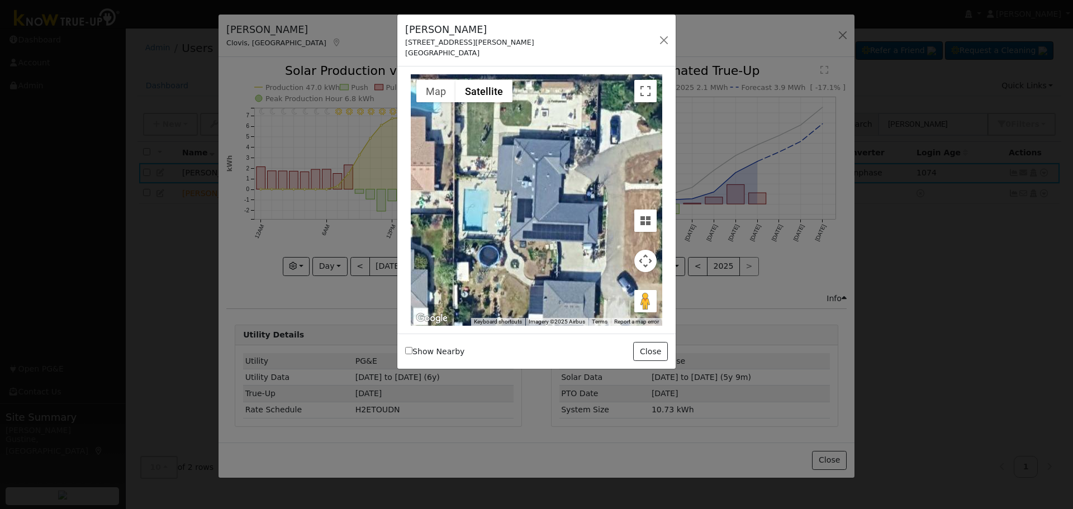
click at [671, 49] on div "Ryan Jackson 3230 Armstrong Avenue Clovis, CA 93611 Default Account Default Acc…" at bounding box center [536, 41] width 278 height 53
click at [667, 40] on button "button" at bounding box center [664, 40] width 16 height 16
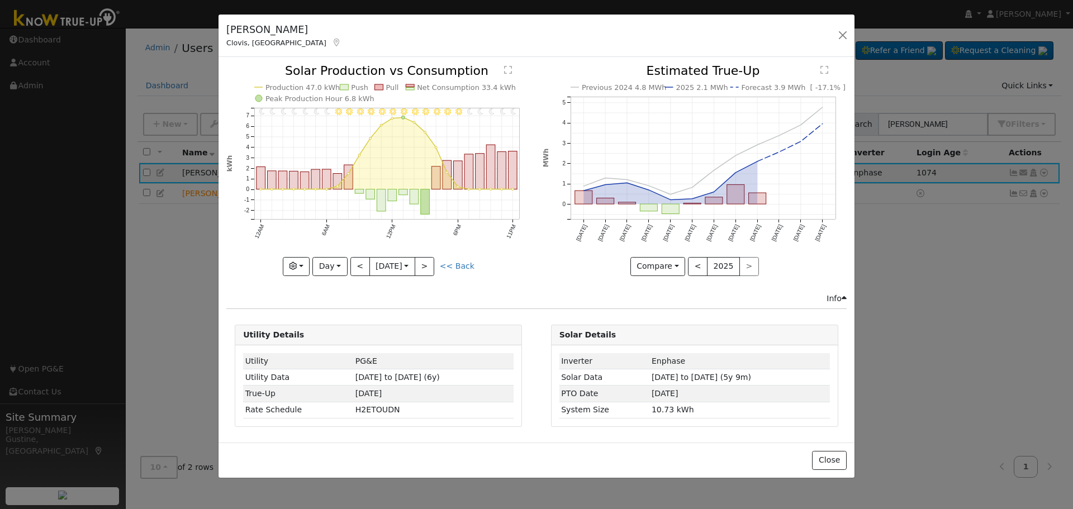
click at [414, 266] on input "2025-09-27" at bounding box center [392, 267] width 45 height 18
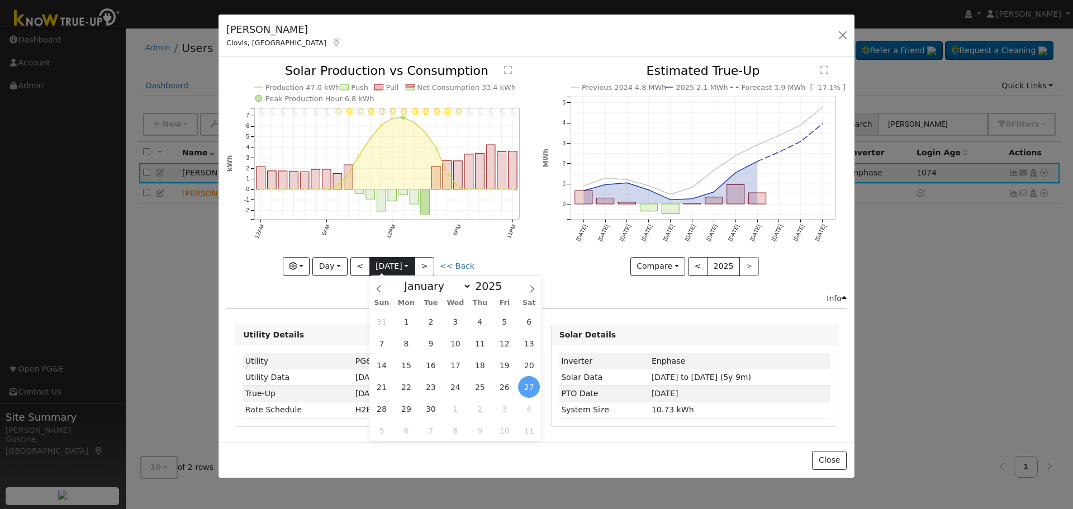
click at [402, 265] on input "2025-09-27" at bounding box center [392, 267] width 45 height 18
click at [476, 389] on span "25" at bounding box center [480, 387] width 22 height 22
type input "2025-09-25"
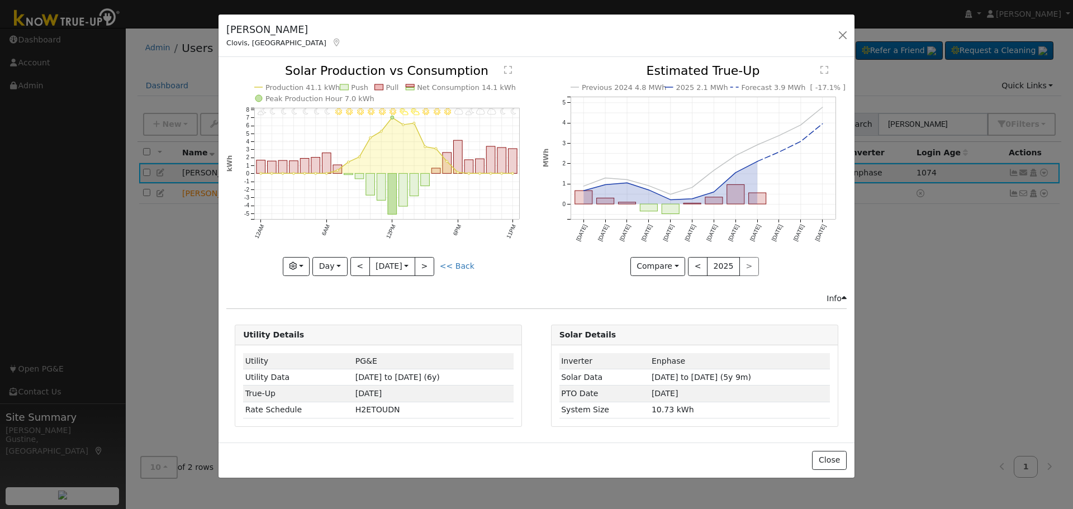
click at [332, 41] on icon at bounding box center [337, 43] width 10 height 8
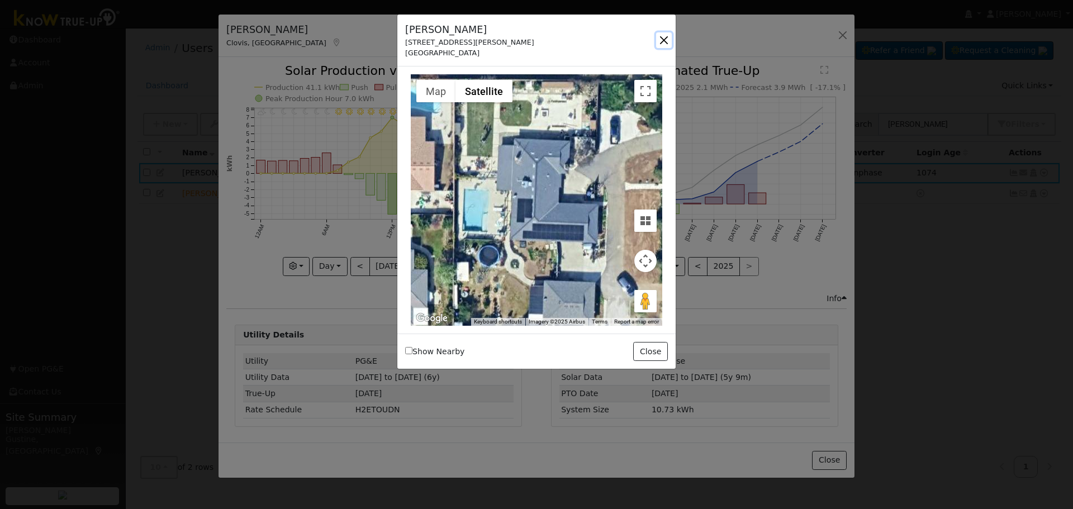
click at [659, 35] on button "button" at bounding box center [664, 40] width 16 height 16
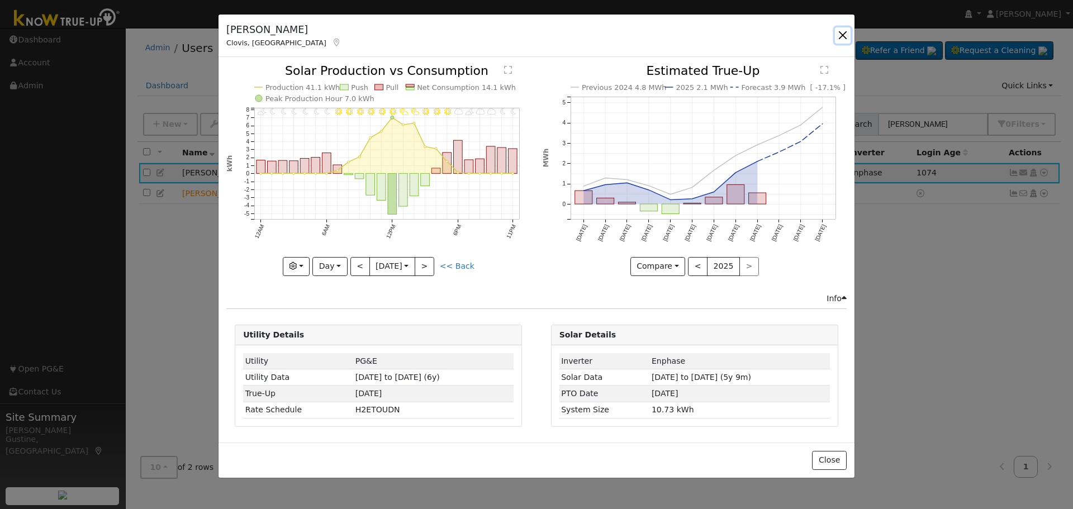
drag, startPoint x: 847, startPoint y: 35, endPoint x: 916, endPoint y: 110, distance: 102.4
click at [847, 35] on button "button" at bounding box center [843, 35] width 16 height 16
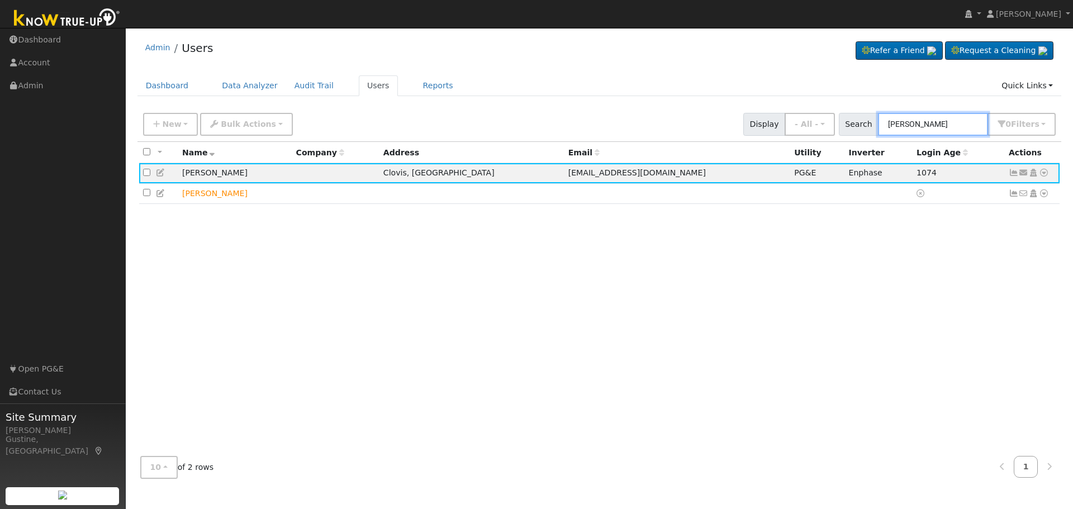
click at [962, 132] on input "ryan Jackson" at bounding box center [933, 124] width 110 height 23
click at [959, 128] on input "ryan Jackson" at bounding box center [933, 124] width 110 height 23
paste input "Jackson, Ryan & Alaine"
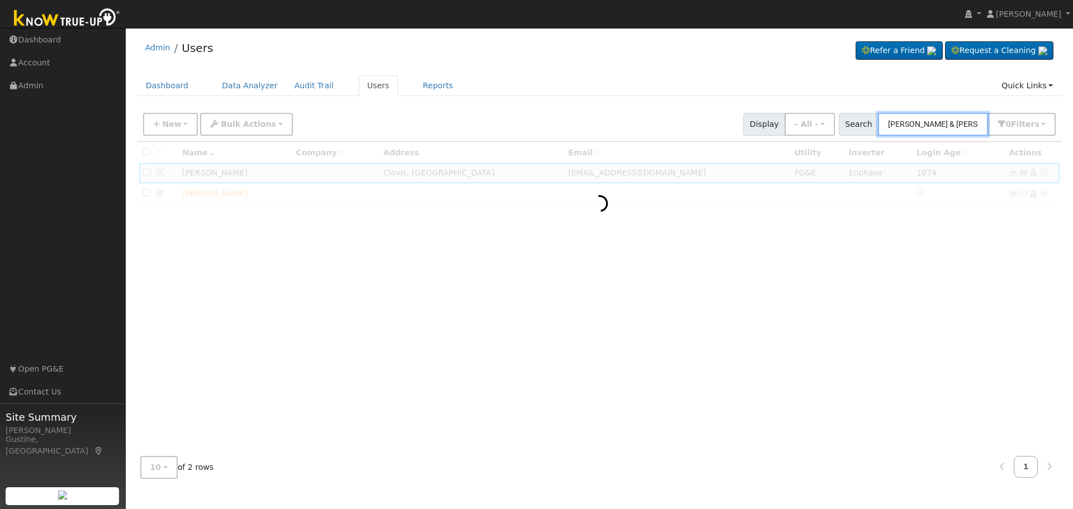
drag, startPoint x: 928, startPoint y: 126, endPoint x: 750, endPoint y: 113, distance: 178.2
click at [754, 118] on div "New Add User Quick Add Quick Connect Quick Convert Lead Bulk Actions Send Email…" at bounding box center [599, 122] width 917 height 27
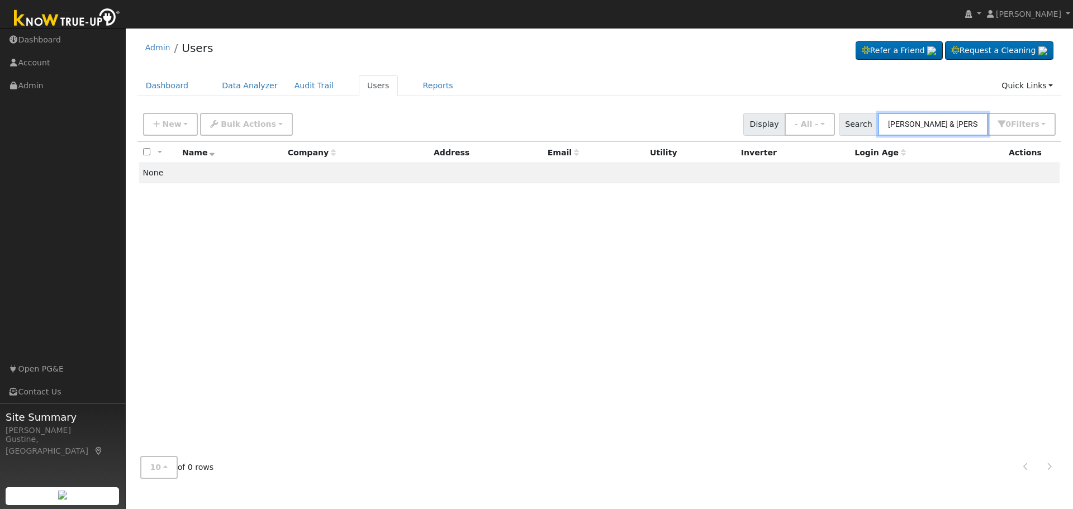
click at [898, 121] on input "Ryan & Alaine" at bounding box center [933, 124] width 110 height 23
drag, startPoint x: 922, startPoint y: 123, endPoint x: 750, endPoint y: 116, distance: 172.3
click at [764, 118] on div "New Add User Quick Add Quick Connect Quick Convert Lead Bulk Actions Send Email…" at bounding box center [599, 122] width 917 height 27
type input "Alaine"
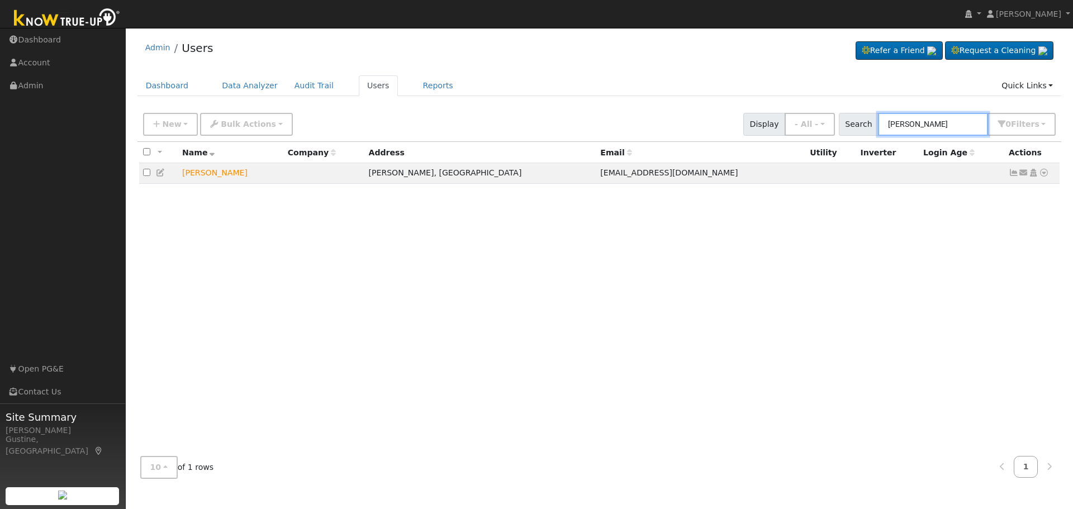
click at [921, 126] on input "Alaine" at bounding box center [933, 124] width 110 height 23
click at [916, 125] on input "Alaine" at bounding box center [933, 124] width 110 height 23
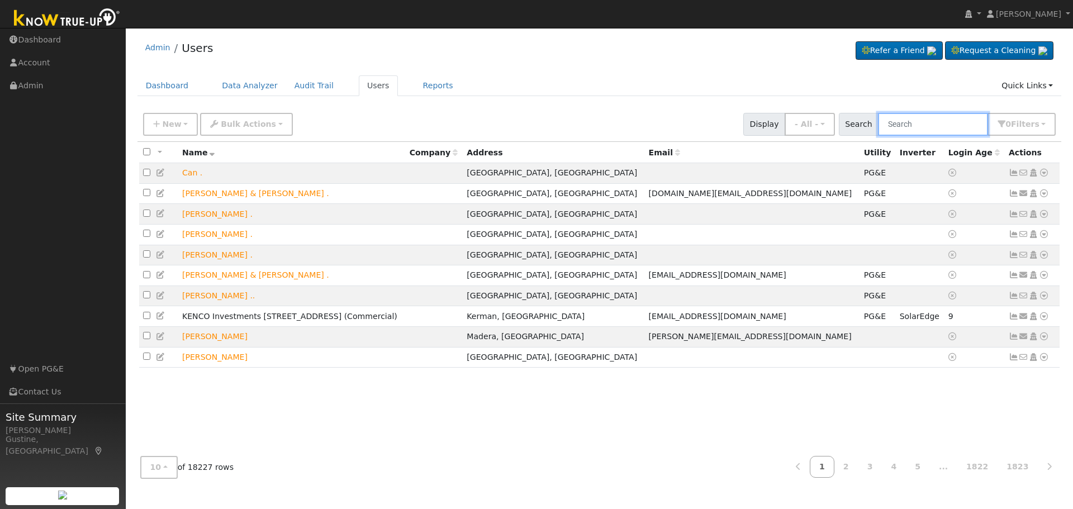
click at [945, 118] on input "text" at bounding box center [933, 124] width 110 height 23
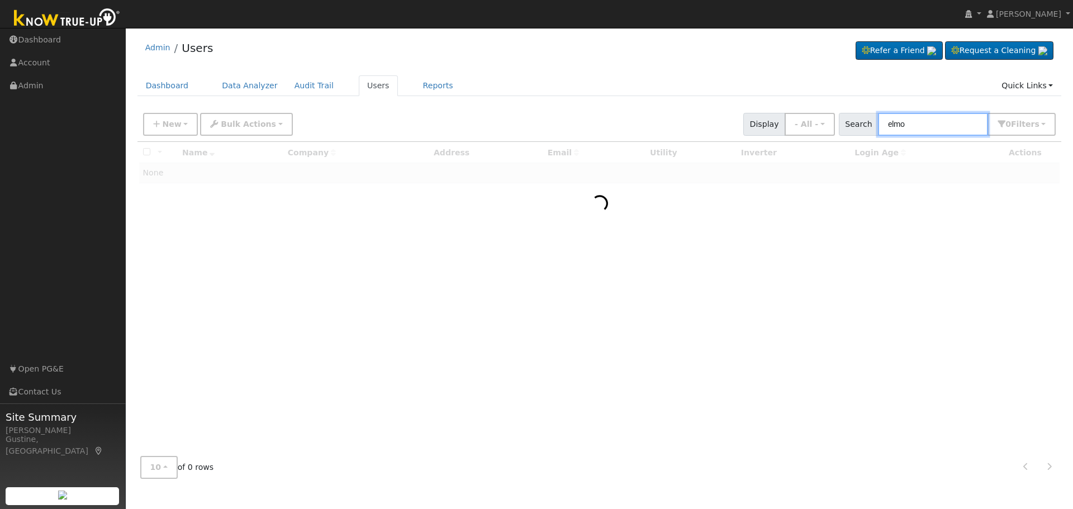
type input "elmo"
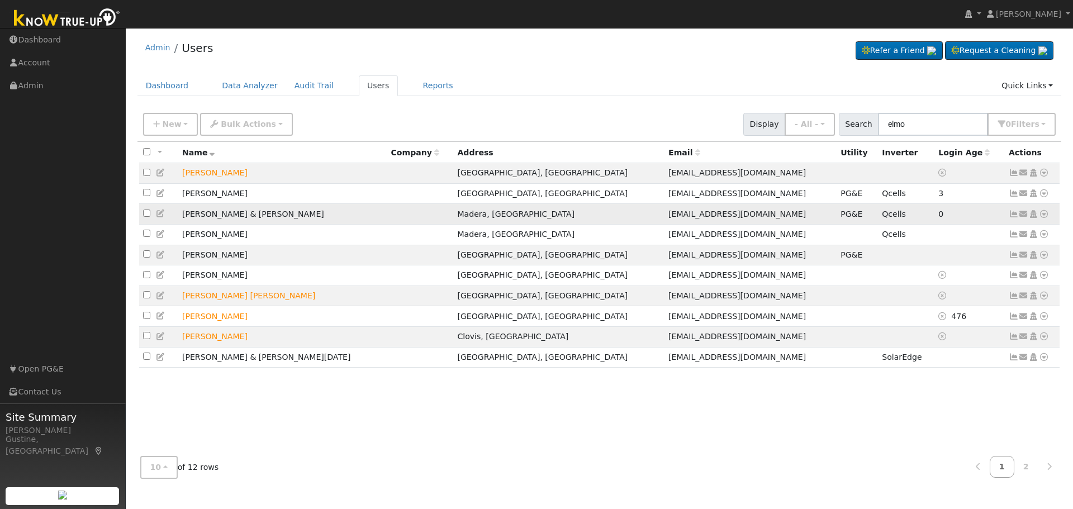
click at [1006, 213] on td "Send Email... Copy a Link Reset Password Open Access Data Analyzer Reports Scen…" at bounding box center [1032, 214] width 55 height 21
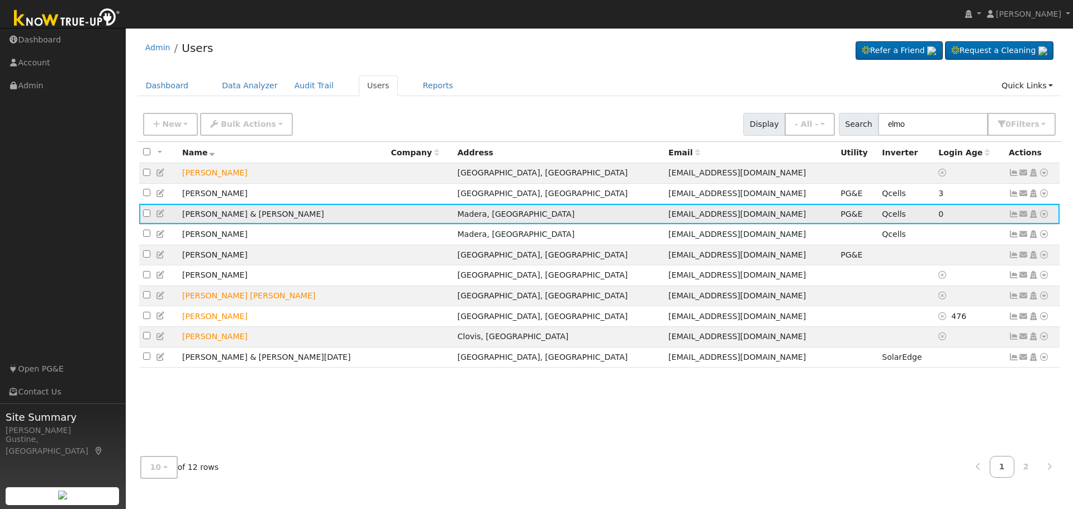
click at [1009, 213] on icon at bounding box center [1014, 214] width 10 height 8
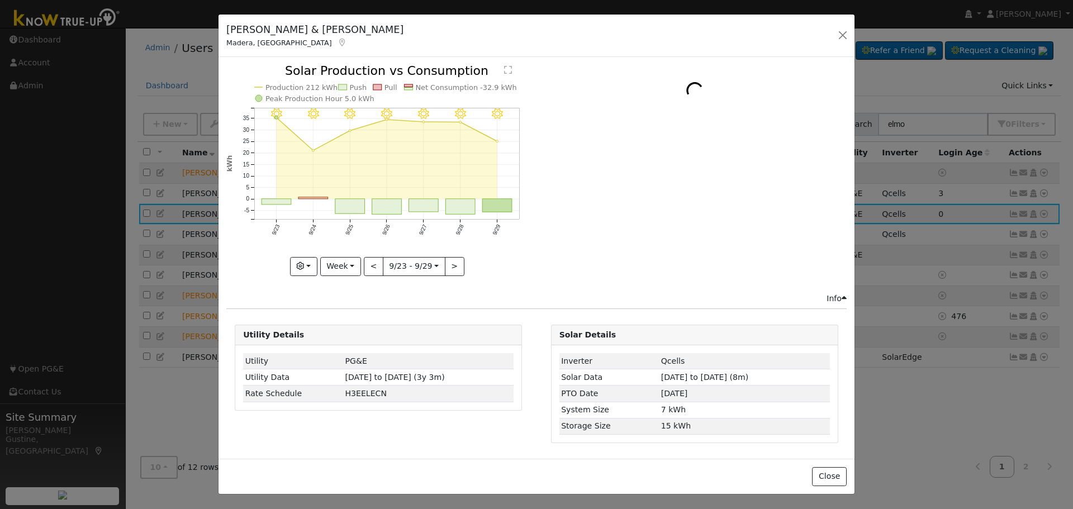
click at [506, 202] on rect "onclick=""" at bounding box center [498, 205] width 30 height 13
type input "2025-09-29"
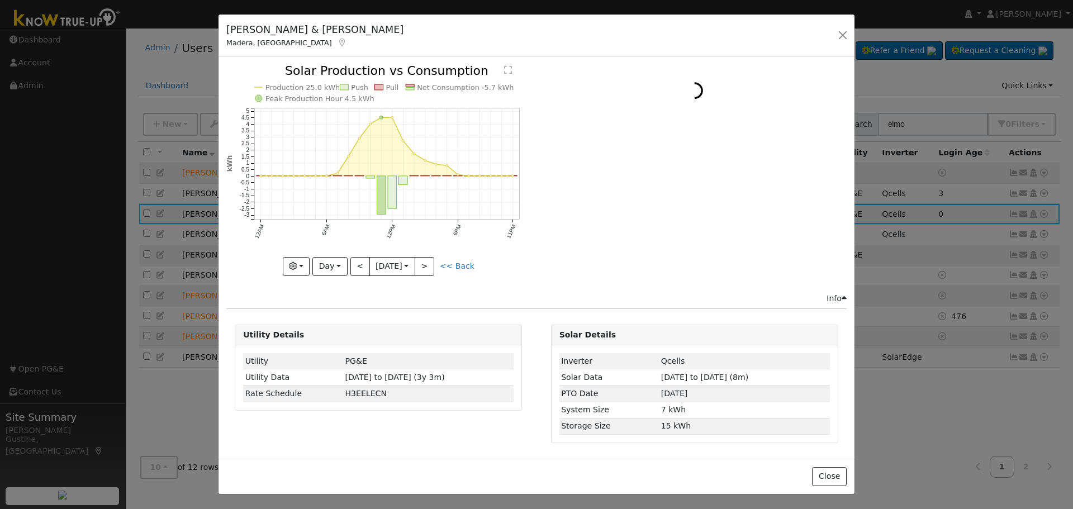
click at [846, 45] on div "Marc & Cynthia Elmo Madera, CA Default Account Default Account 18857 Midland Wa…" at bounding box center [536, 36] width 636 height 43
click at [842, 37] on button "button" at bounding box center [843, 35] width 16 height 16
